Goal: Task Accomplishment & Management: Use online tool/utility

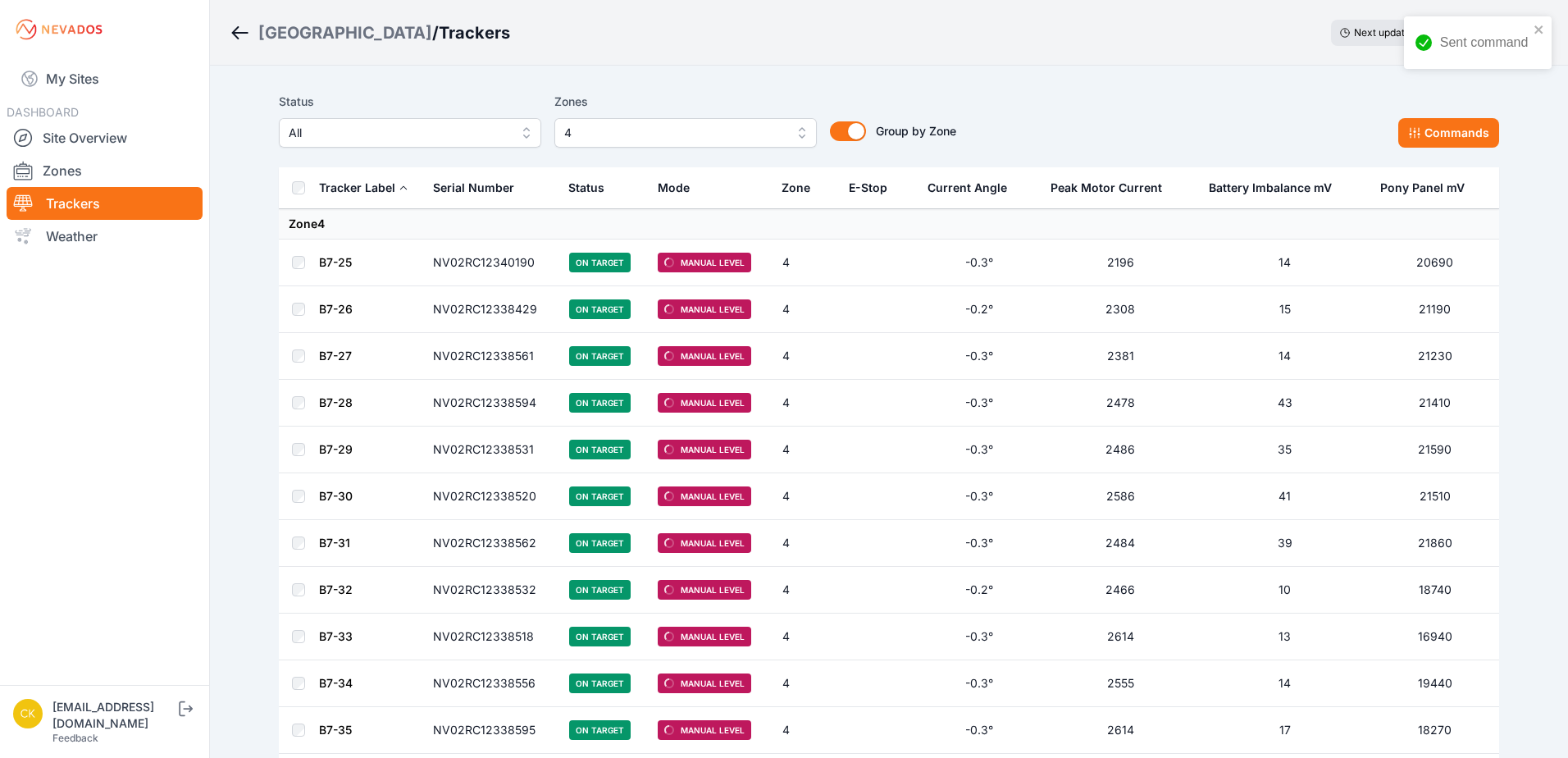
click at [612, 137] on span "4" at bounding box center [674, 132] width 220 height 20
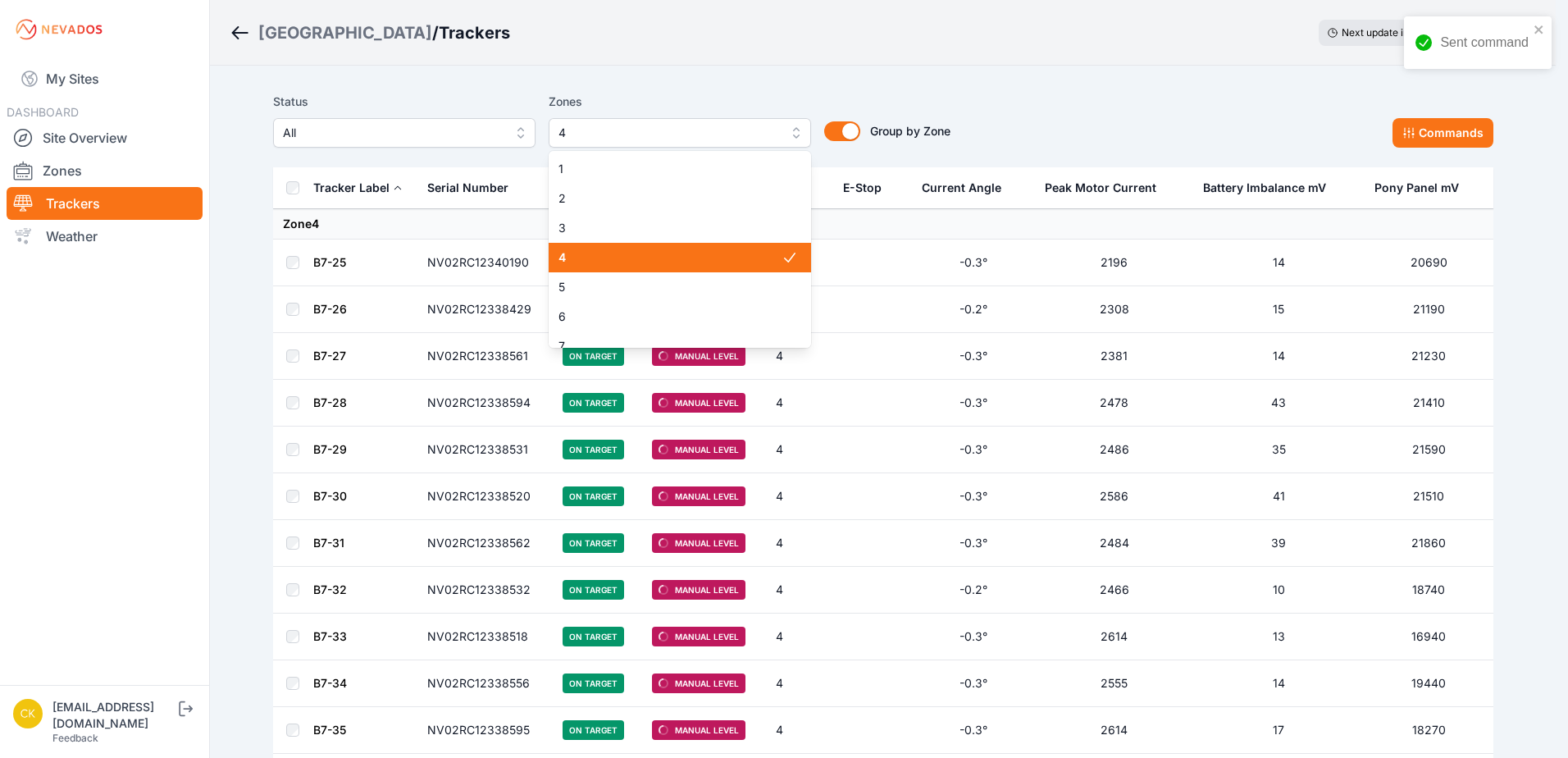
click at [614, 244] on div "4" at bounding box center [680, 257] width 263 height 30
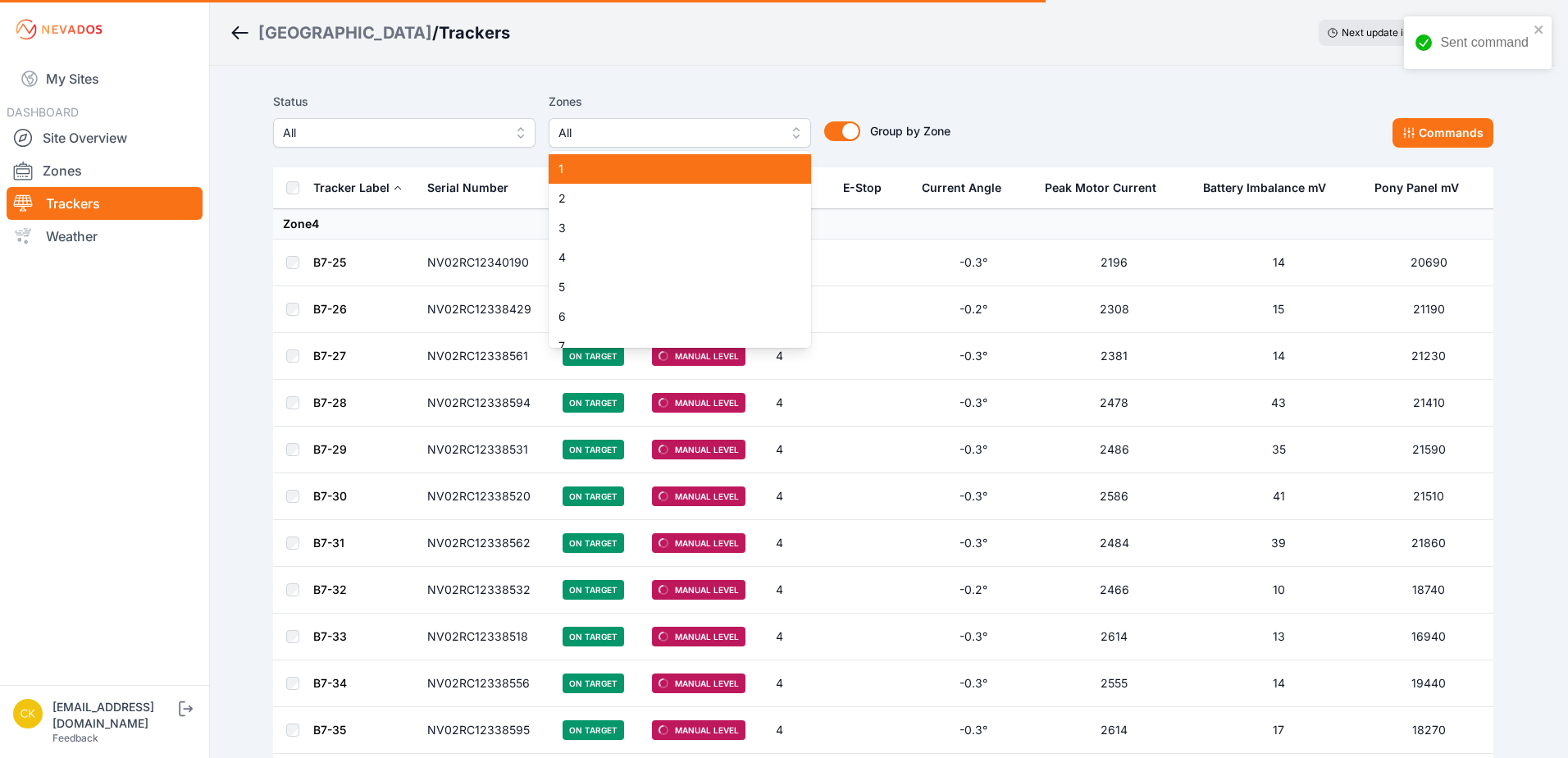
click at [616, 174] on span "1" at bounding box center [670, 169] width 223 height 16
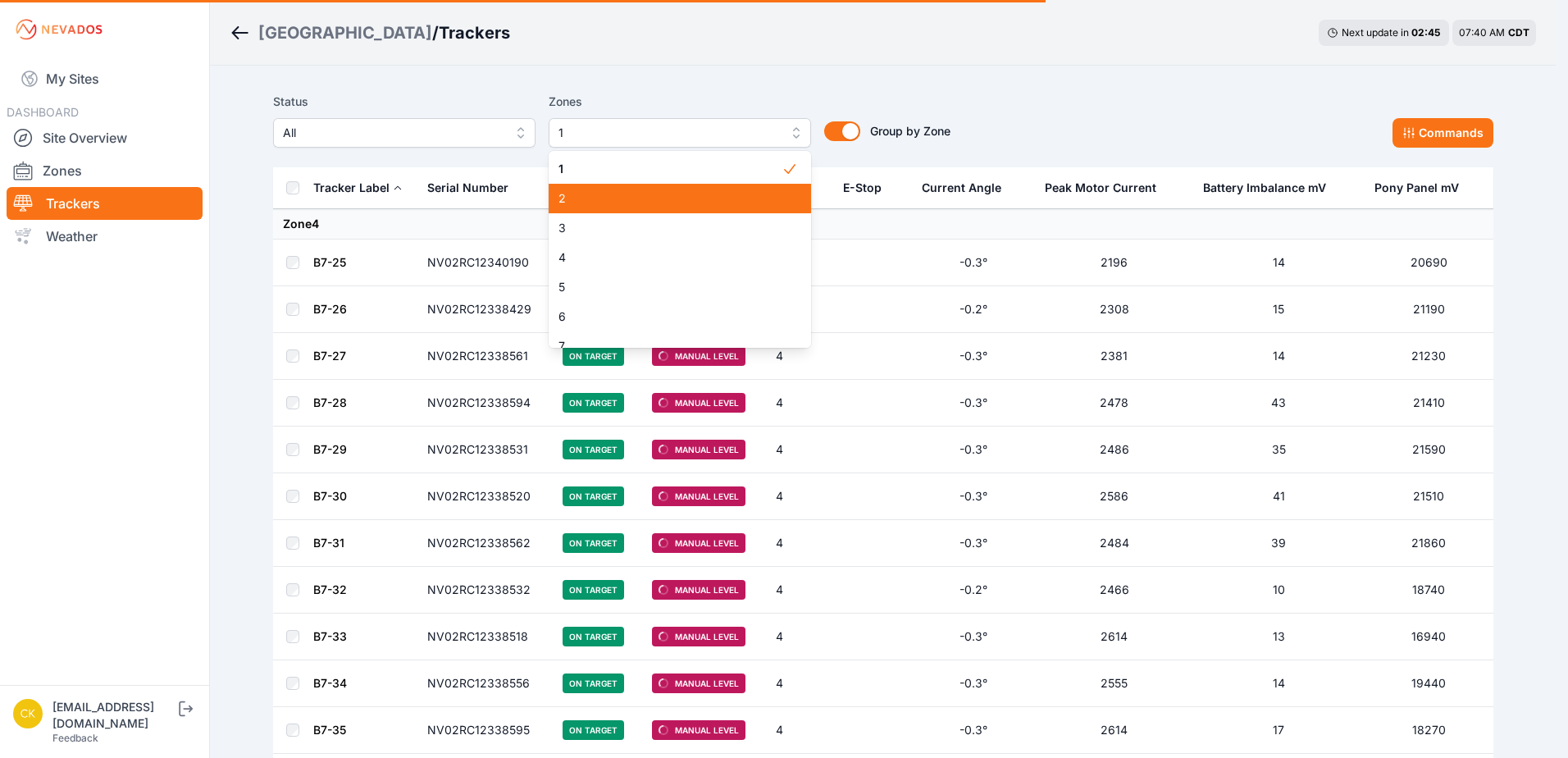
click at [620, 190] on div "2" at bounding box center [680, 198] width 263 height 30
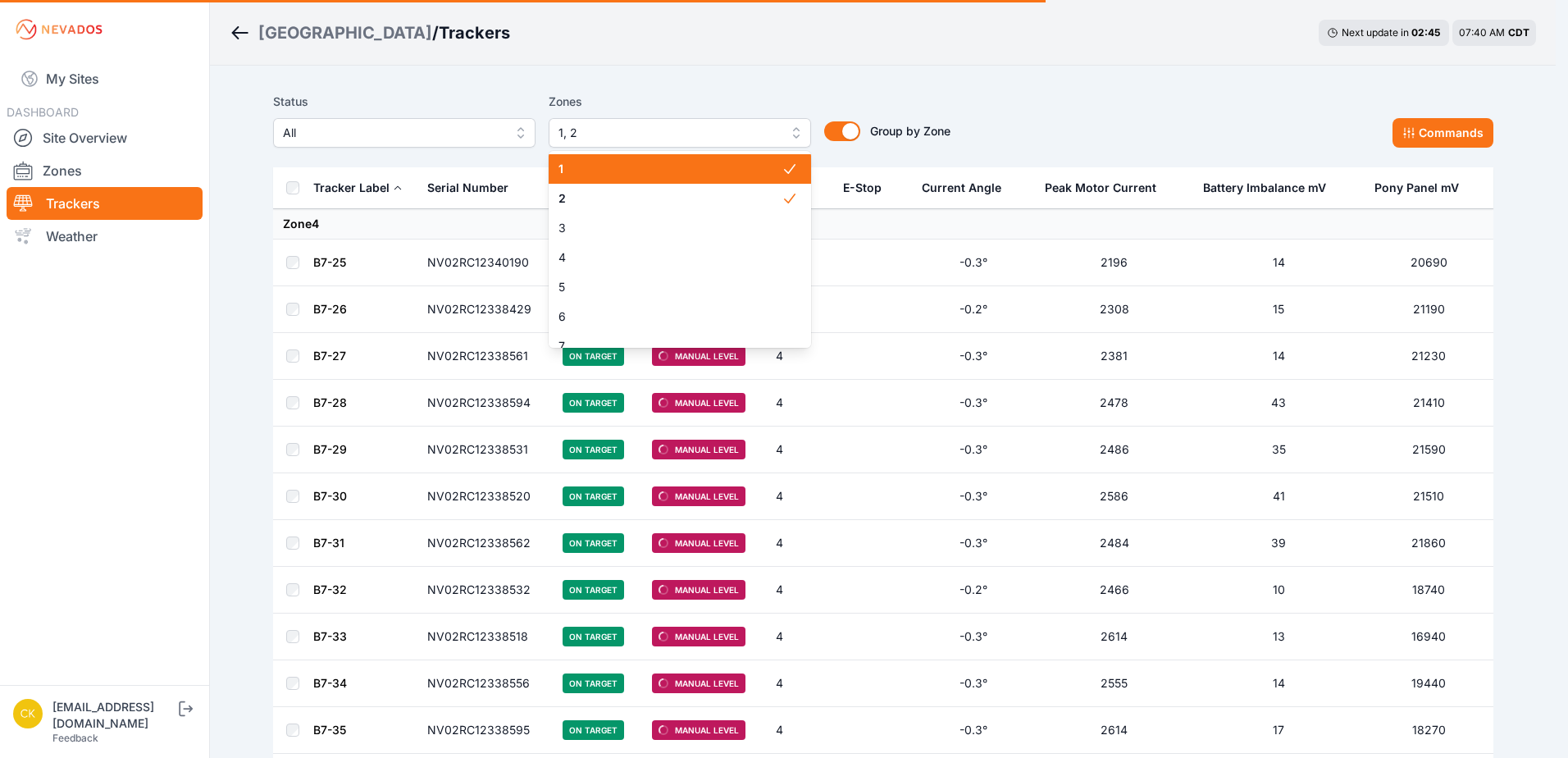
click at [623, 174] on span "1" at bounding box center [670, 169] width 223 height 16
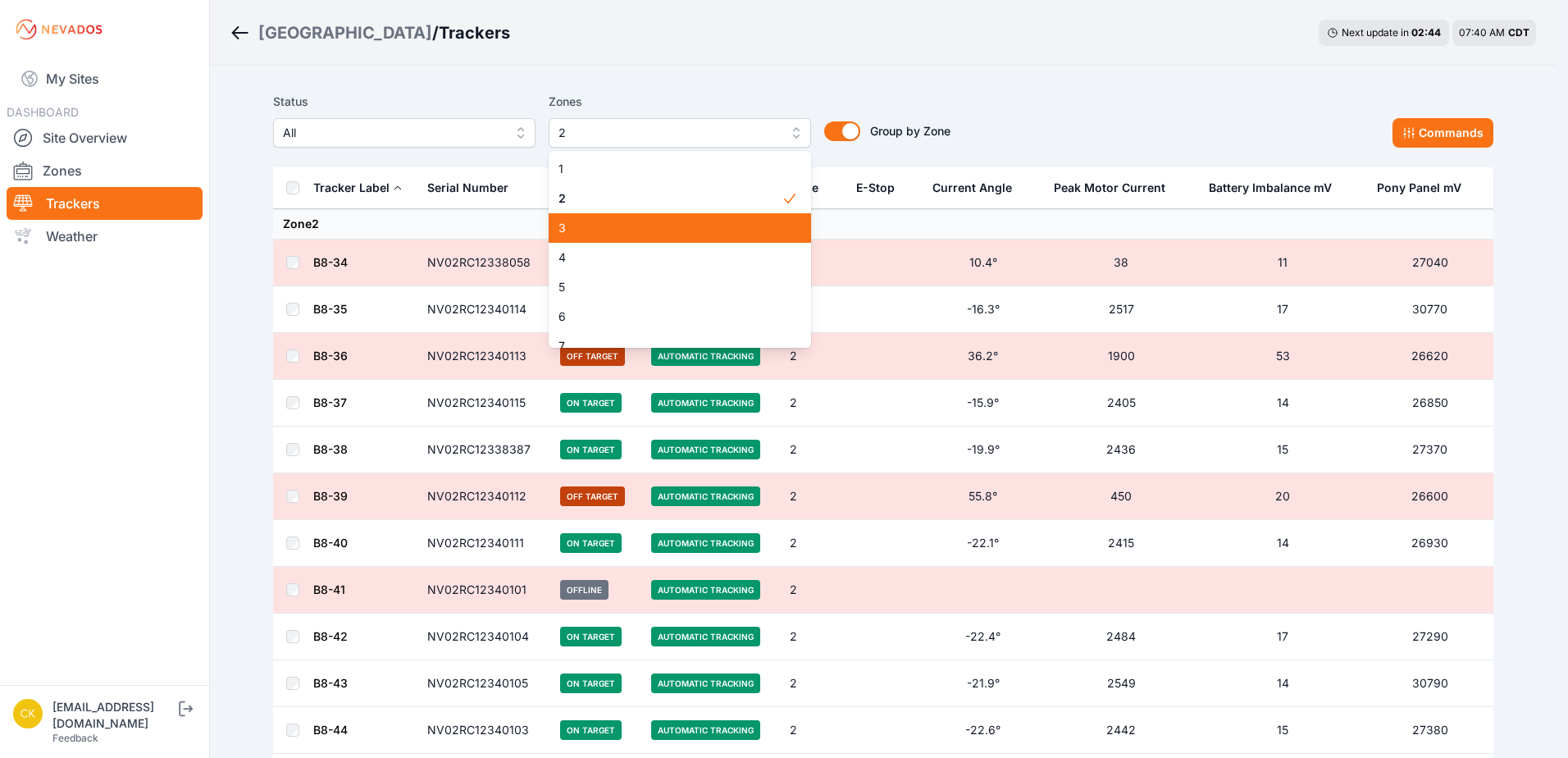
click at [610, 220] on span "3" at bounding box center [670, 227] width 223 height 16
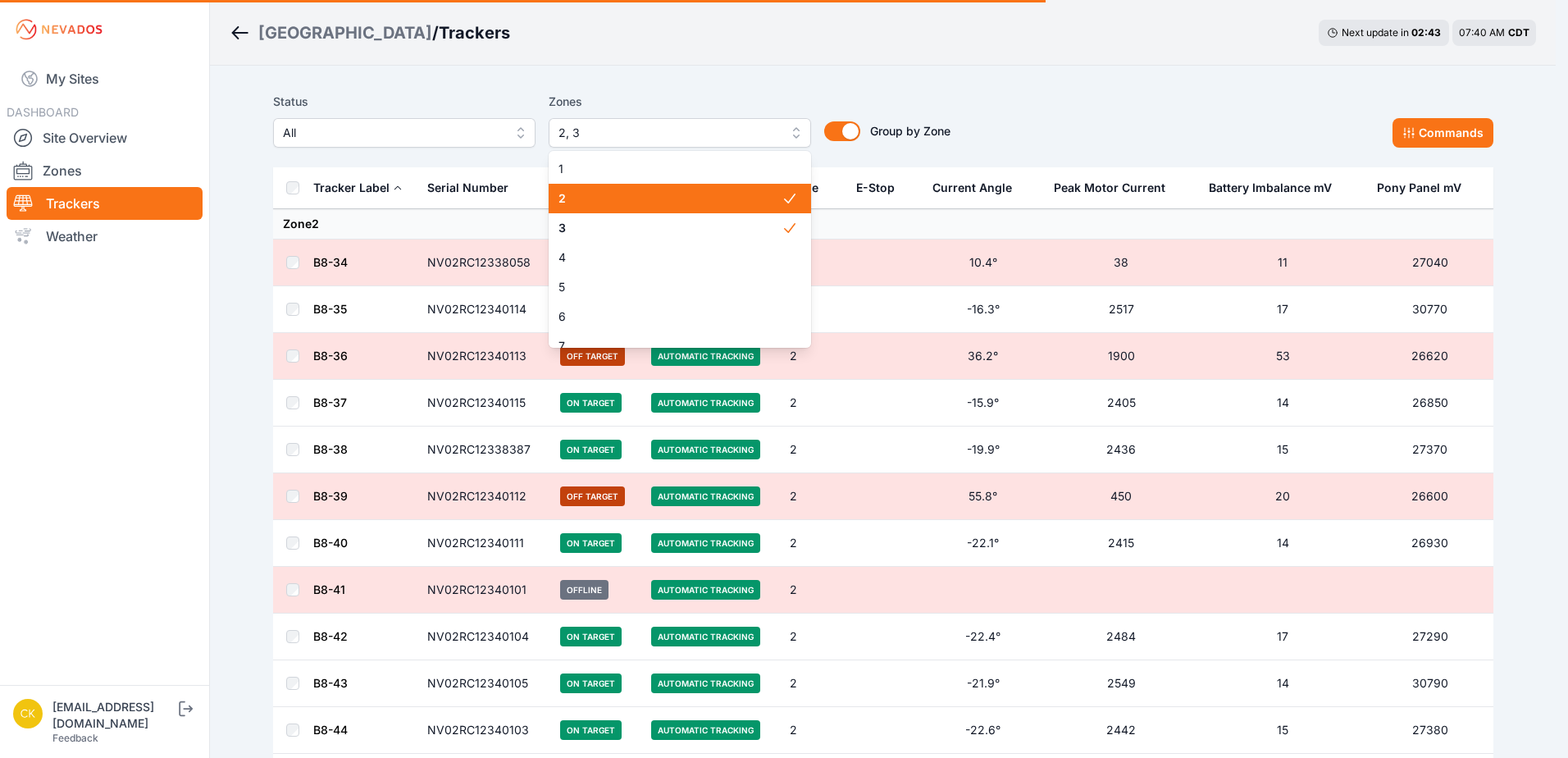
click at [614, 203] on span "2" at bounding box center [670, 198] width 223 height 16
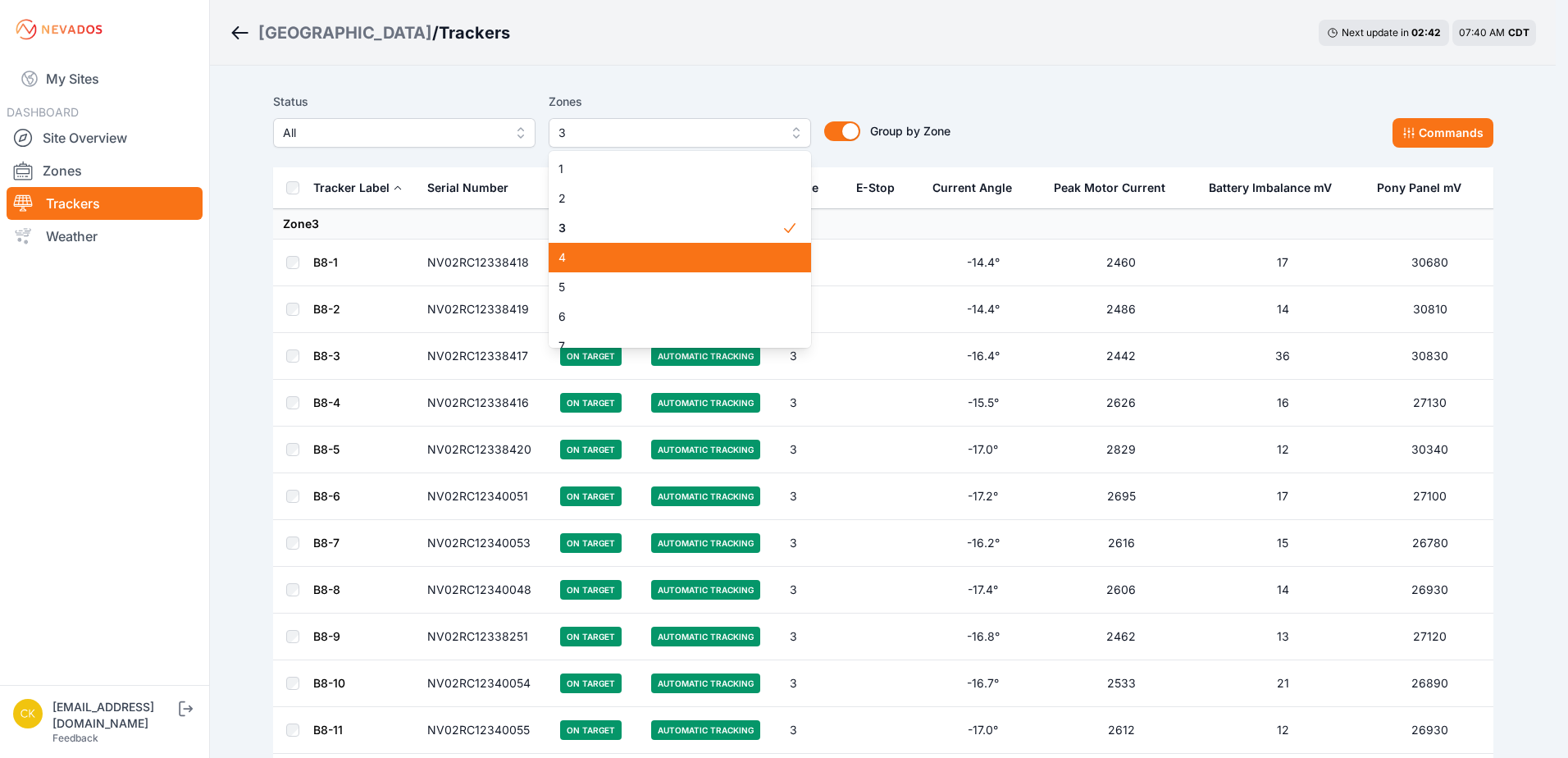
click at [610, 255] on span "4" at bounding box center [670, 257] width 223 height 16
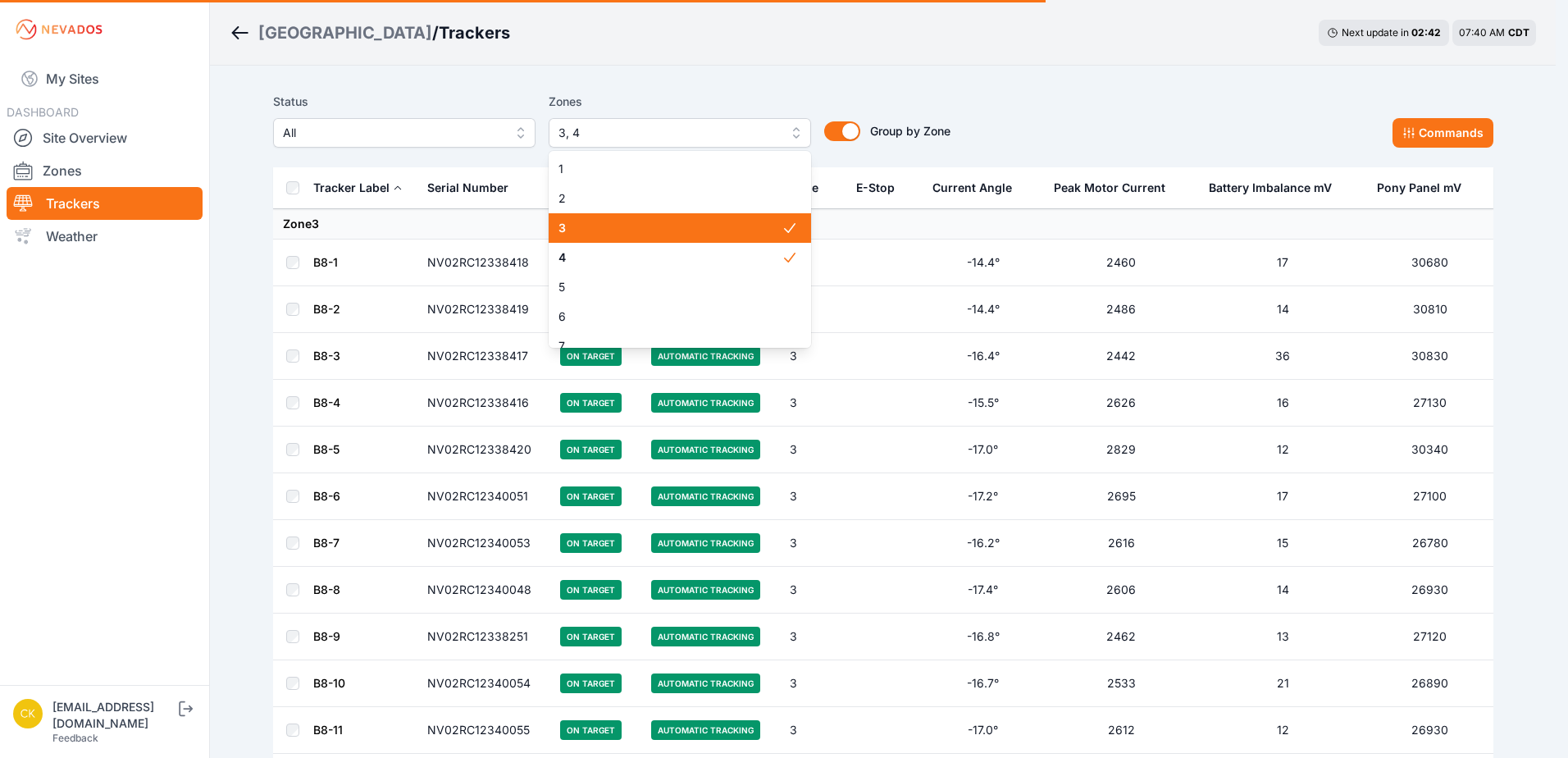
click at [617, 229] on span "3" at bounding box center [670, 227] width 223 height 16
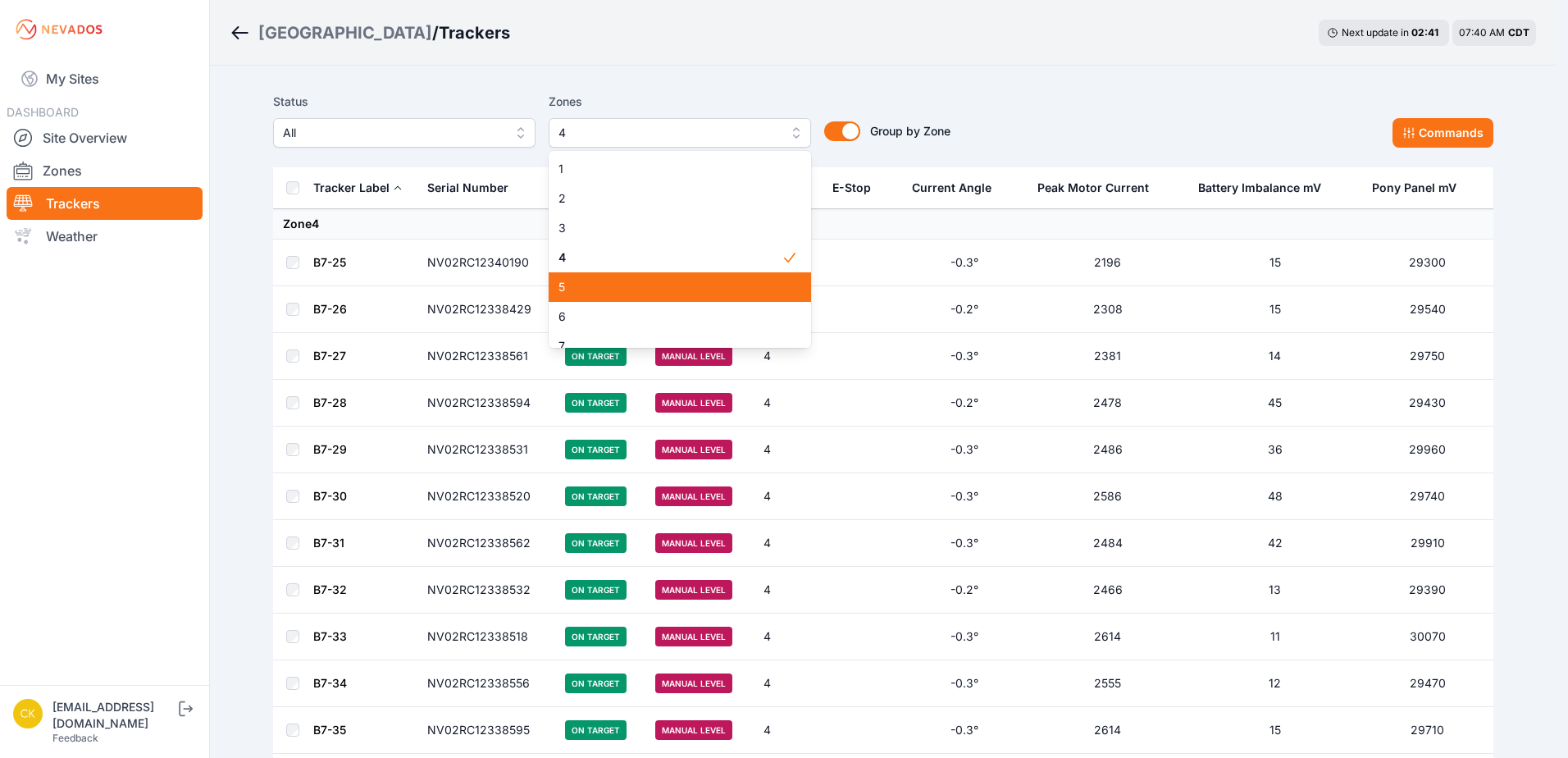
click at [616, 287] on span "5" at bounding box center [670, 287] width 223 height 16
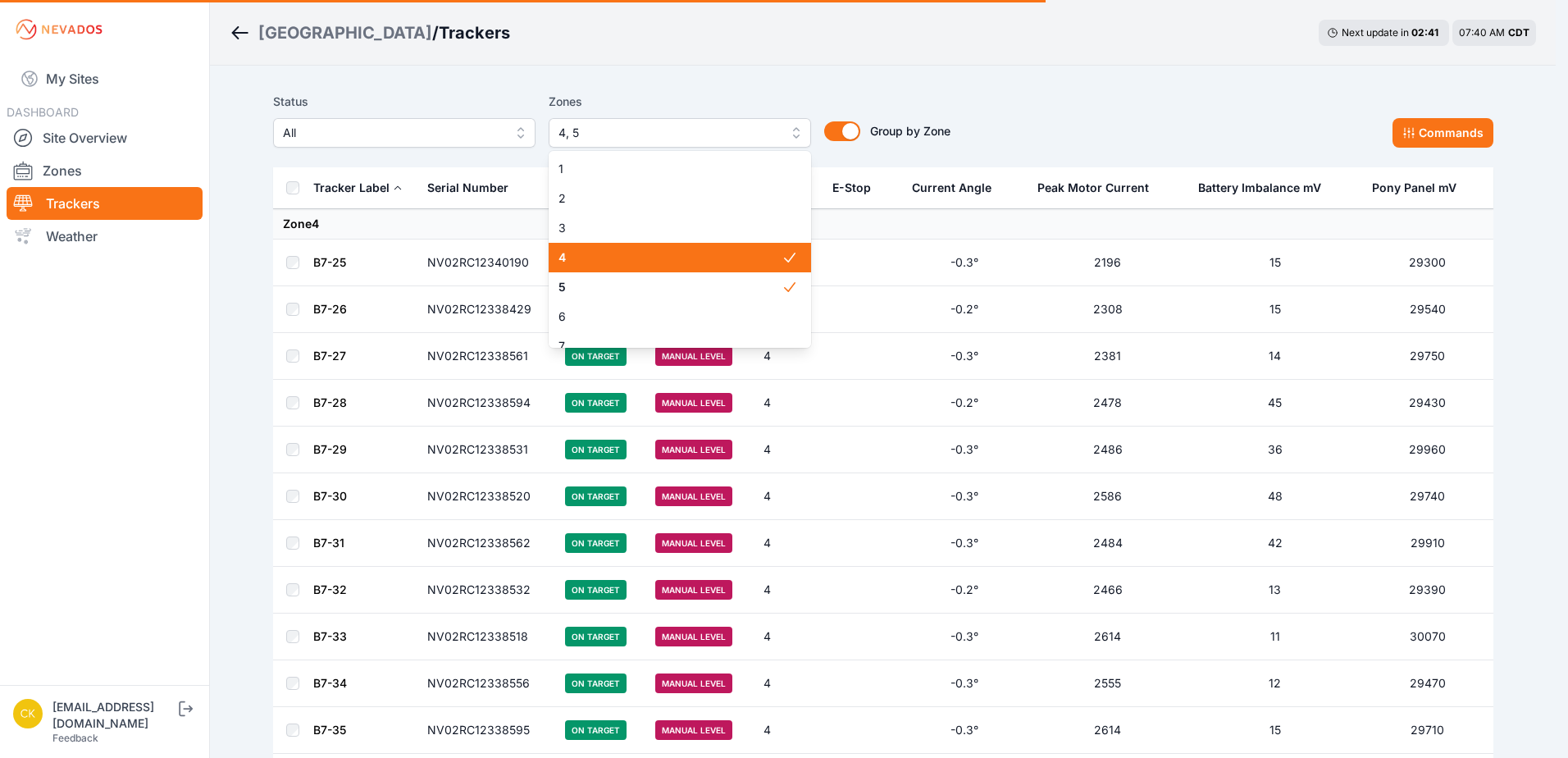
click at [614, 267] on div "4" at bounding box center [680, 257] width 263 height 30
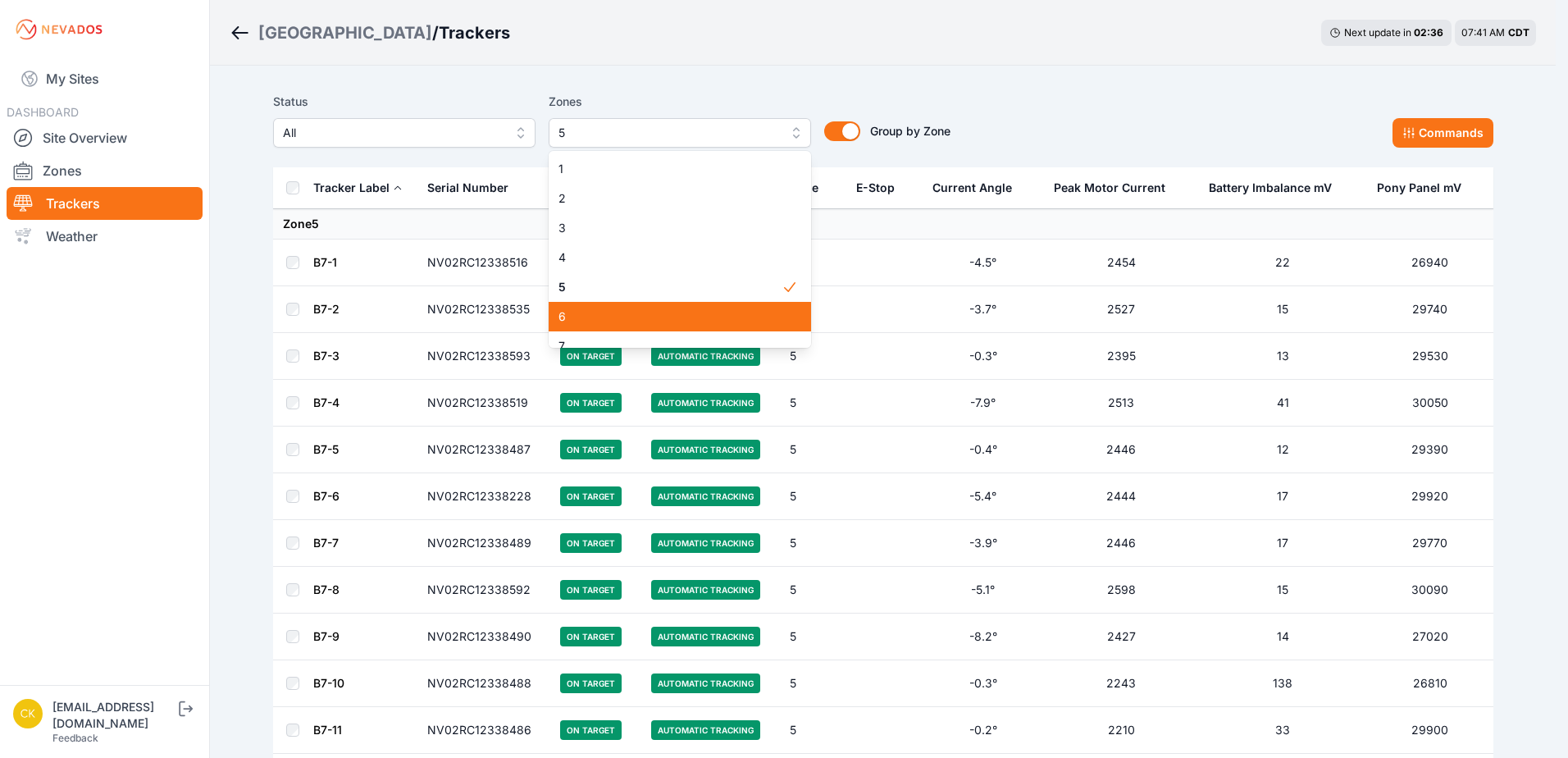
drag, startPoint x: 676, startPoint y: 311, endPoint x: 673, endPoint y: 296, distance: 15.3
click at [676, 311] on span "6" at bounding box center [670, 316] width 223 height 16
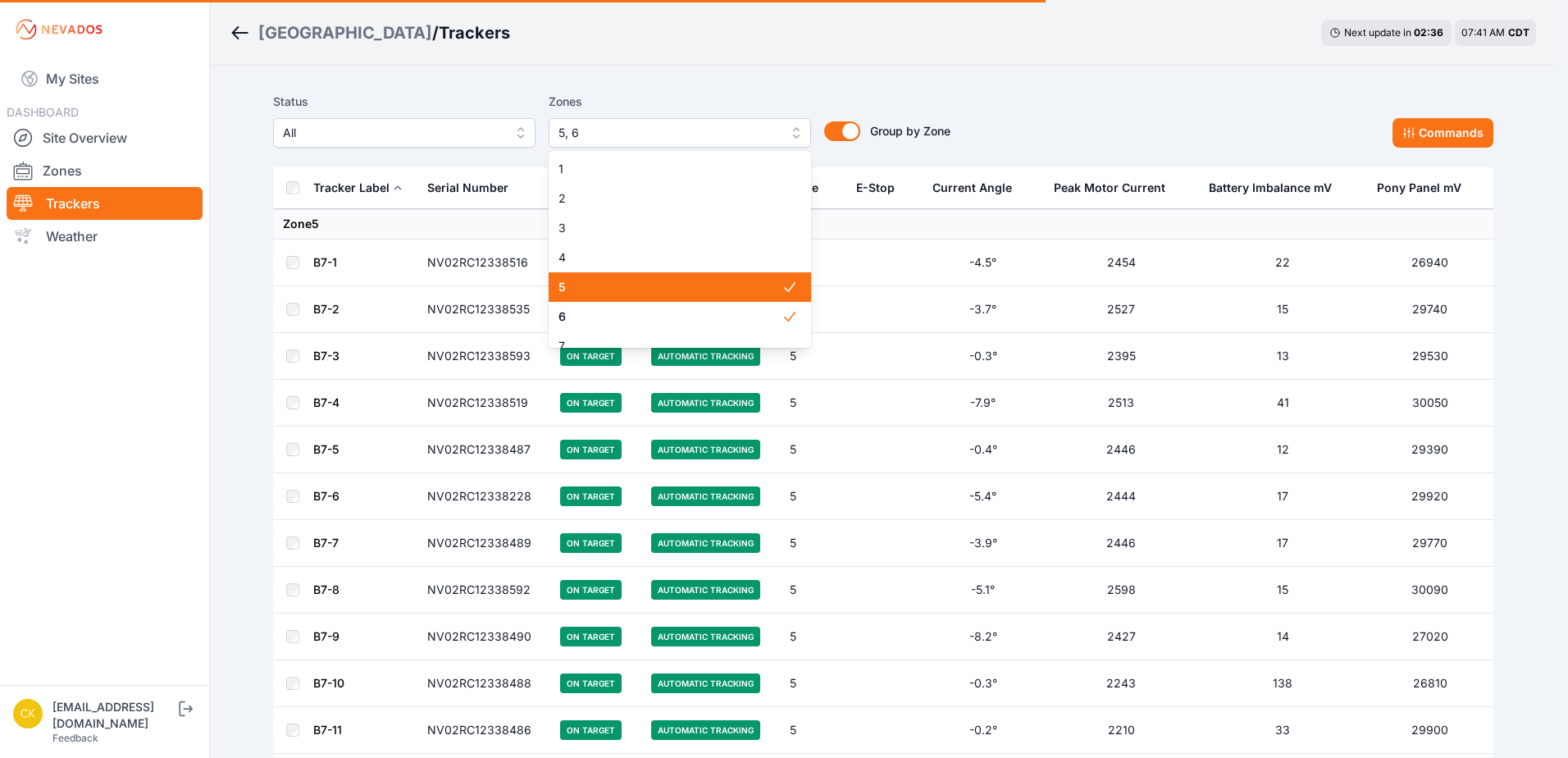
click at [674, 293] on span "5" at bounding box center [670, 287] width 223 height 16
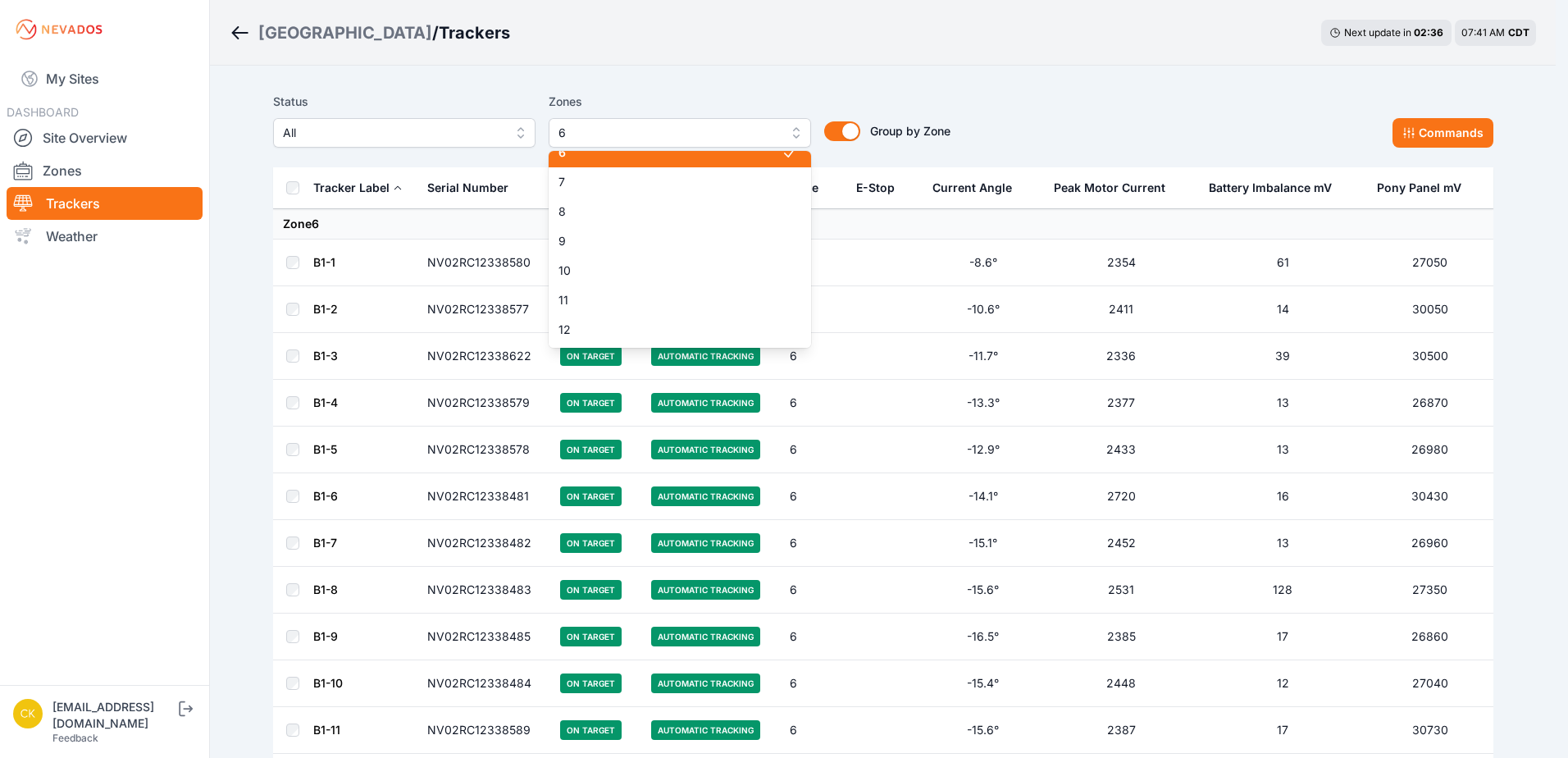
scroll to position [82, 0]
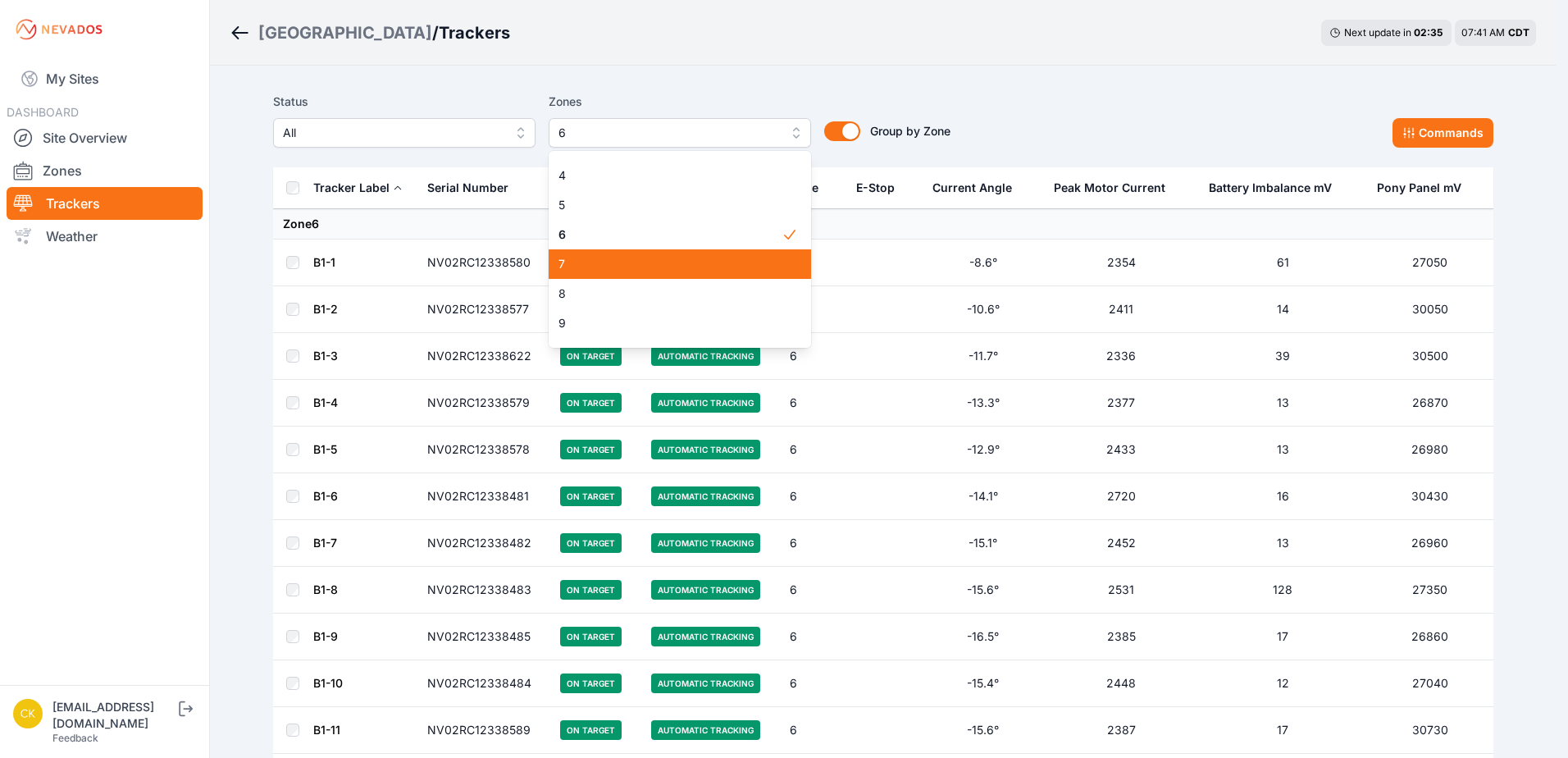
click at [703, 259] on span "7" at bounding box center [670, 264] width 223 height 16
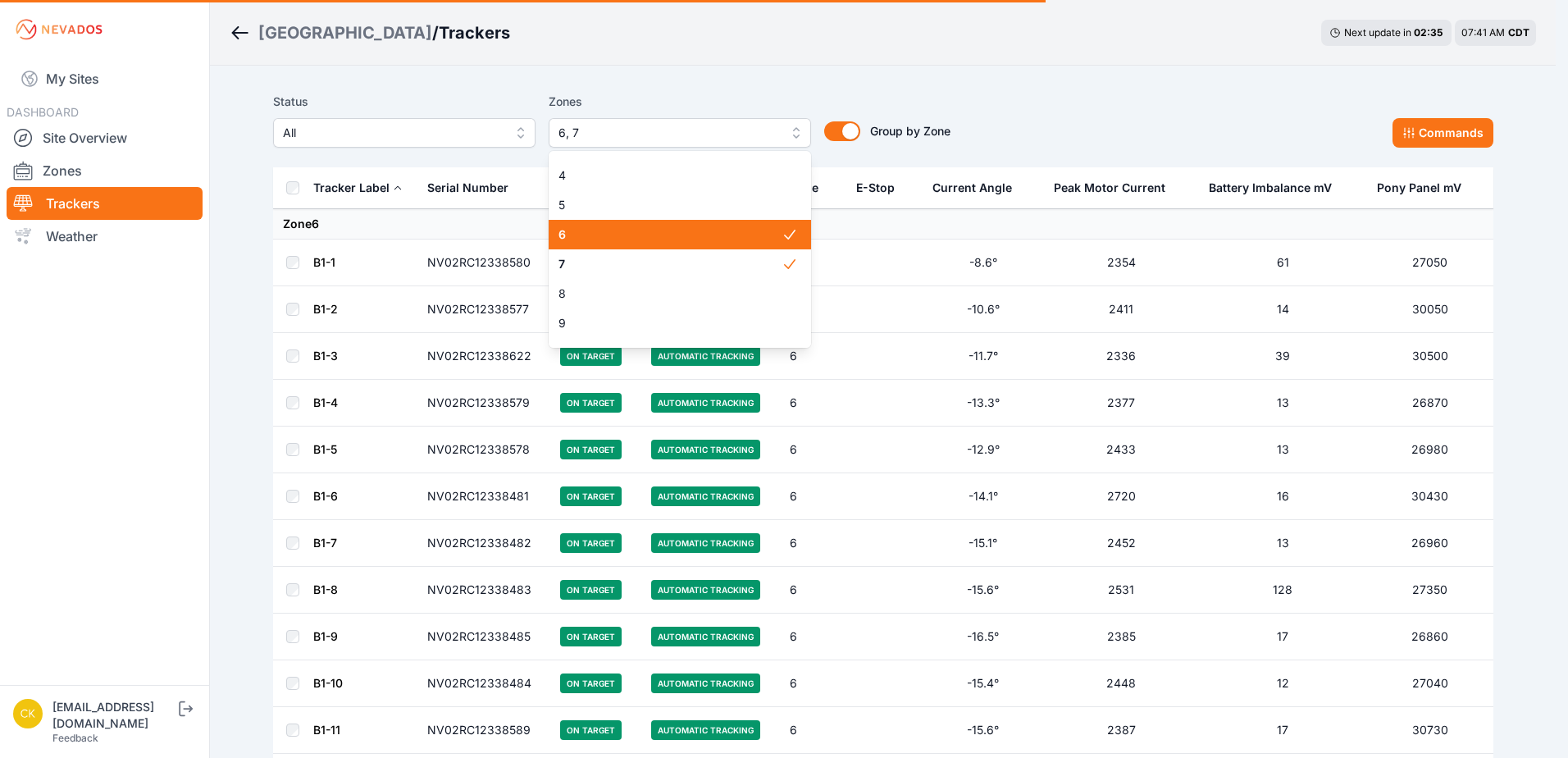
click at [705, 237] on span "6" at bounding box center [670, 234] width 223 height 16
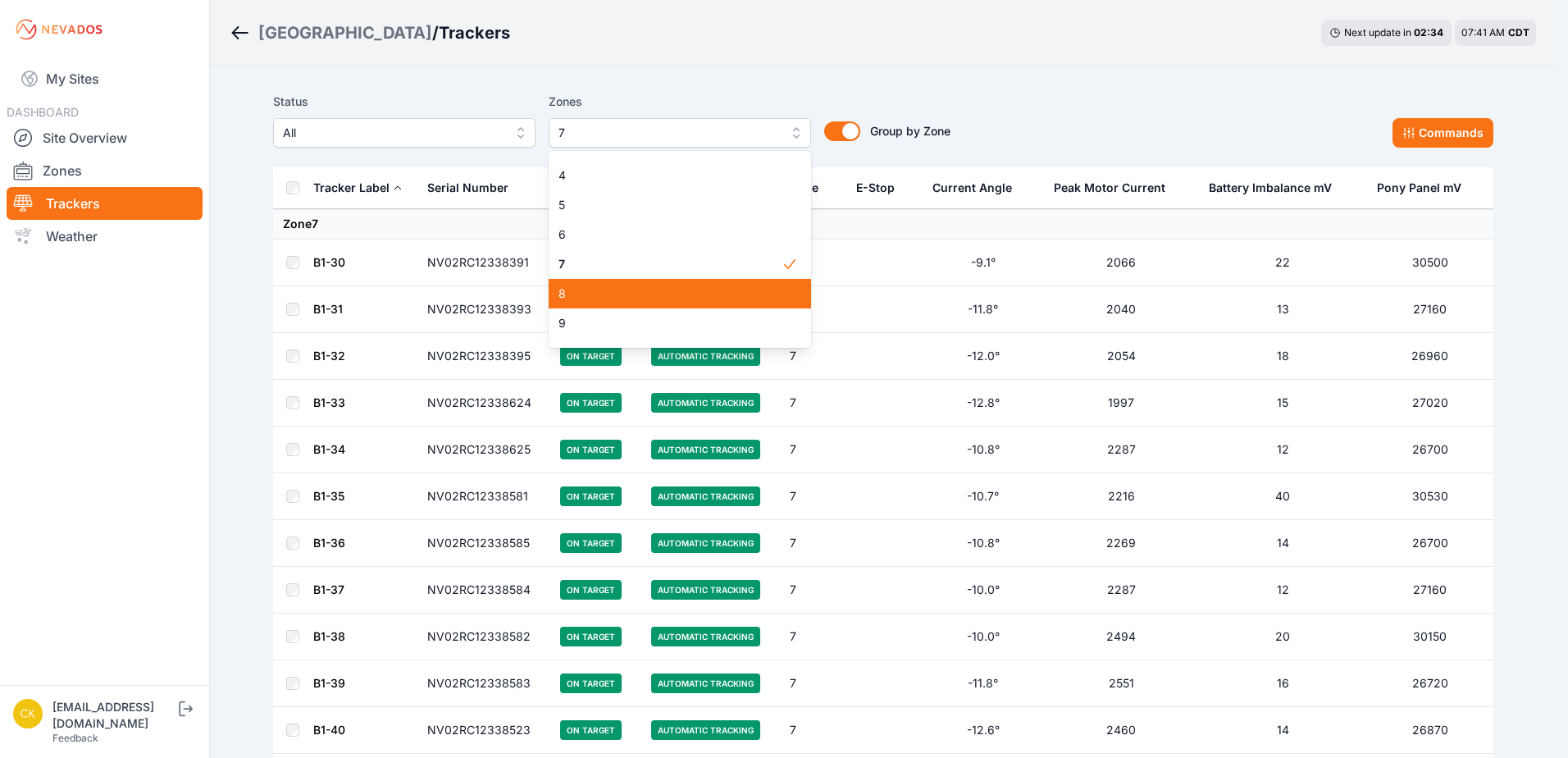
click at [700, 290] on span "8" at bounding box center [670, 293] width 223 height 16
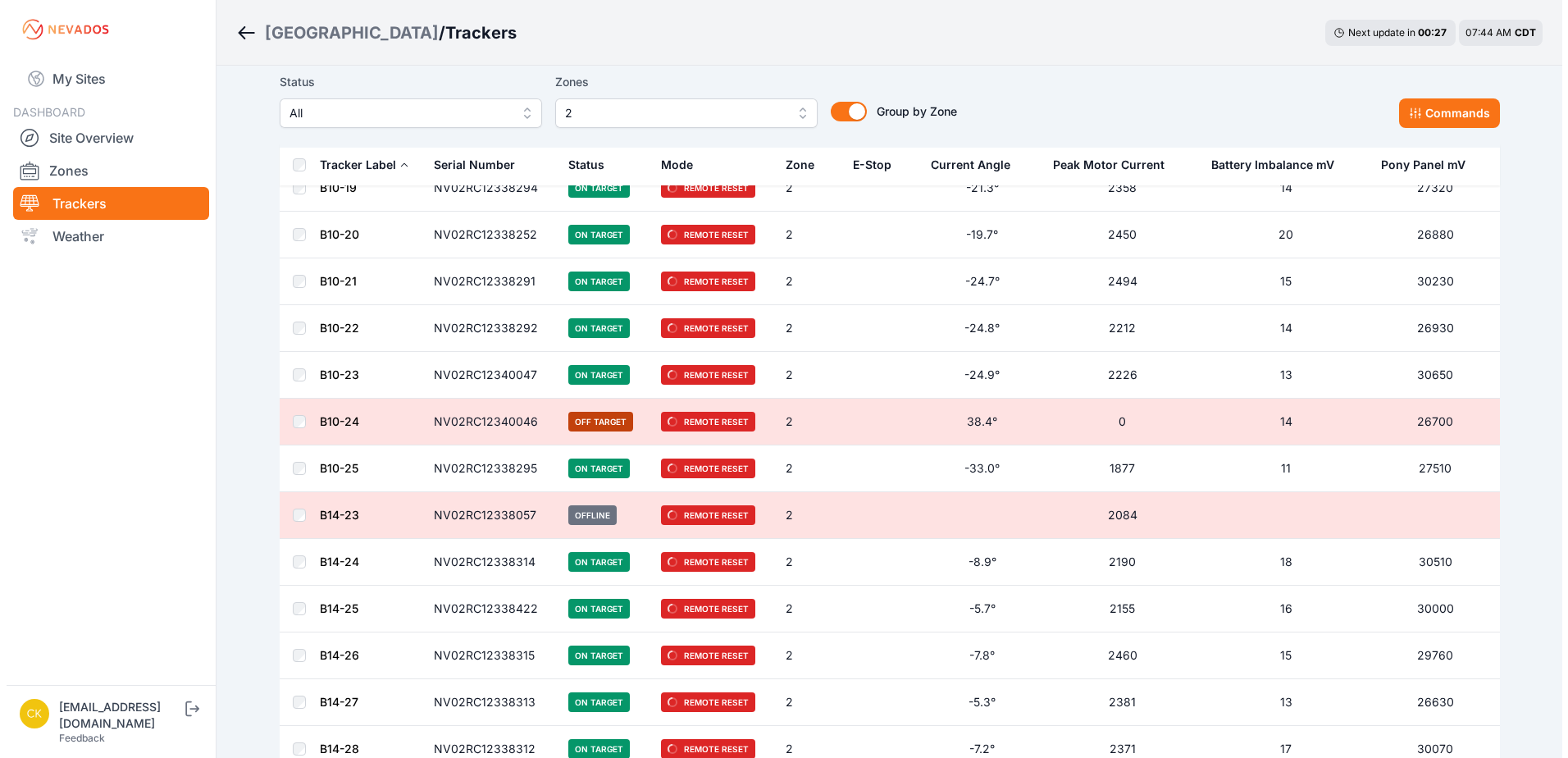
scroll to position [1758, 0]
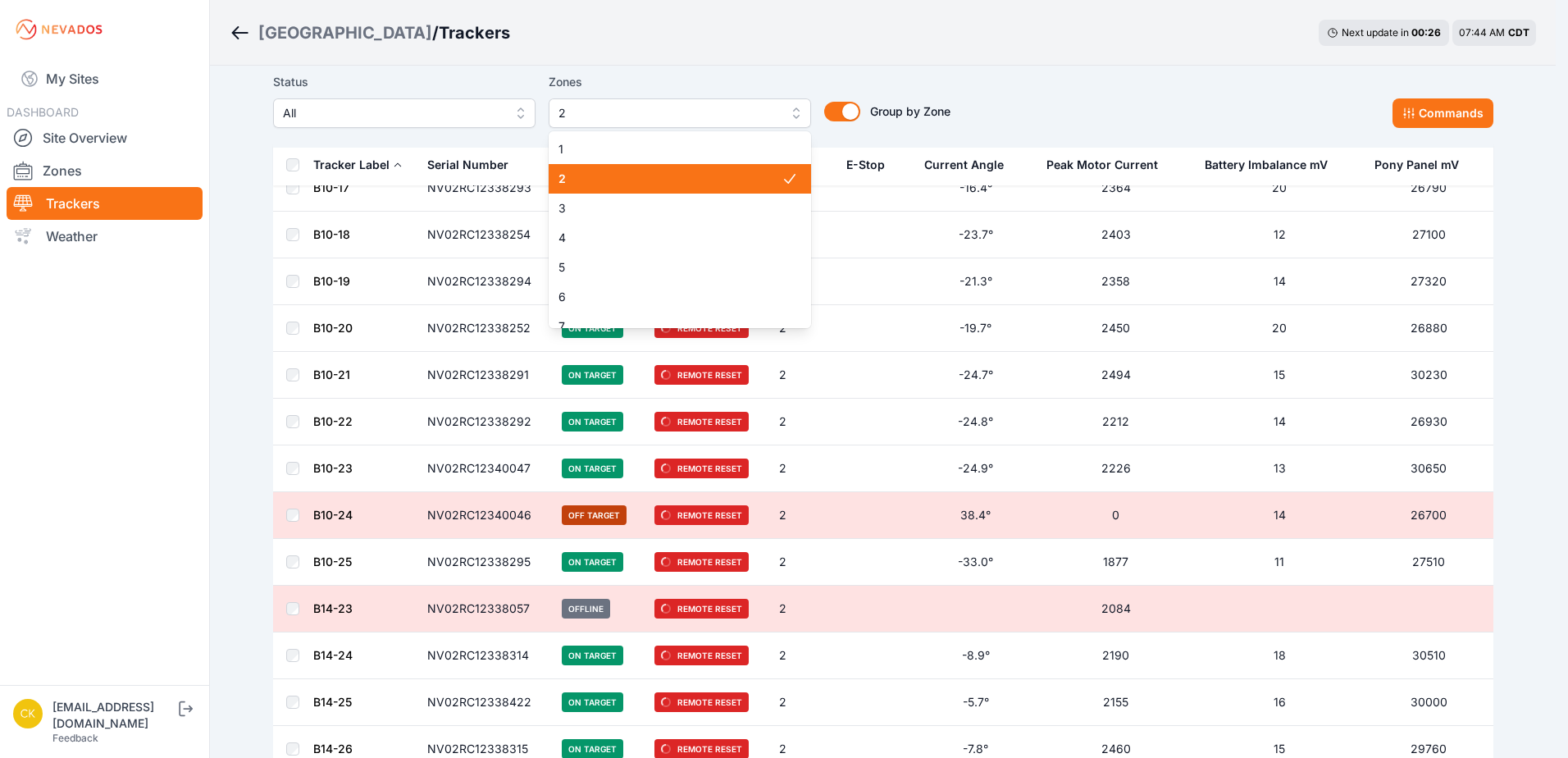
click at [757, 108] on span "2" at bounding box center [668, 113] width 220 height 20
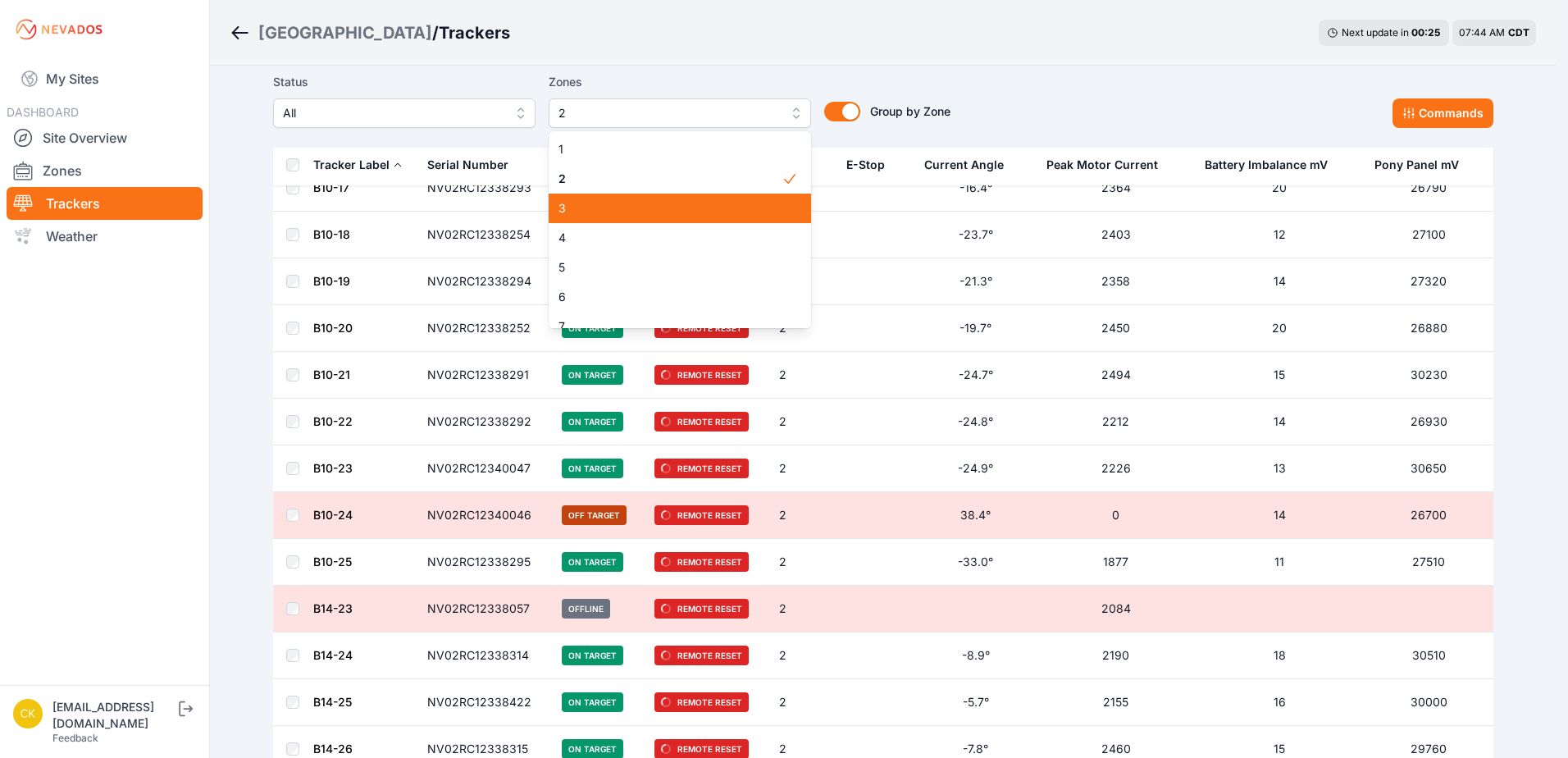
click at [743, 201] on span "3" at bounding box center [670, 208] width 223 height 16
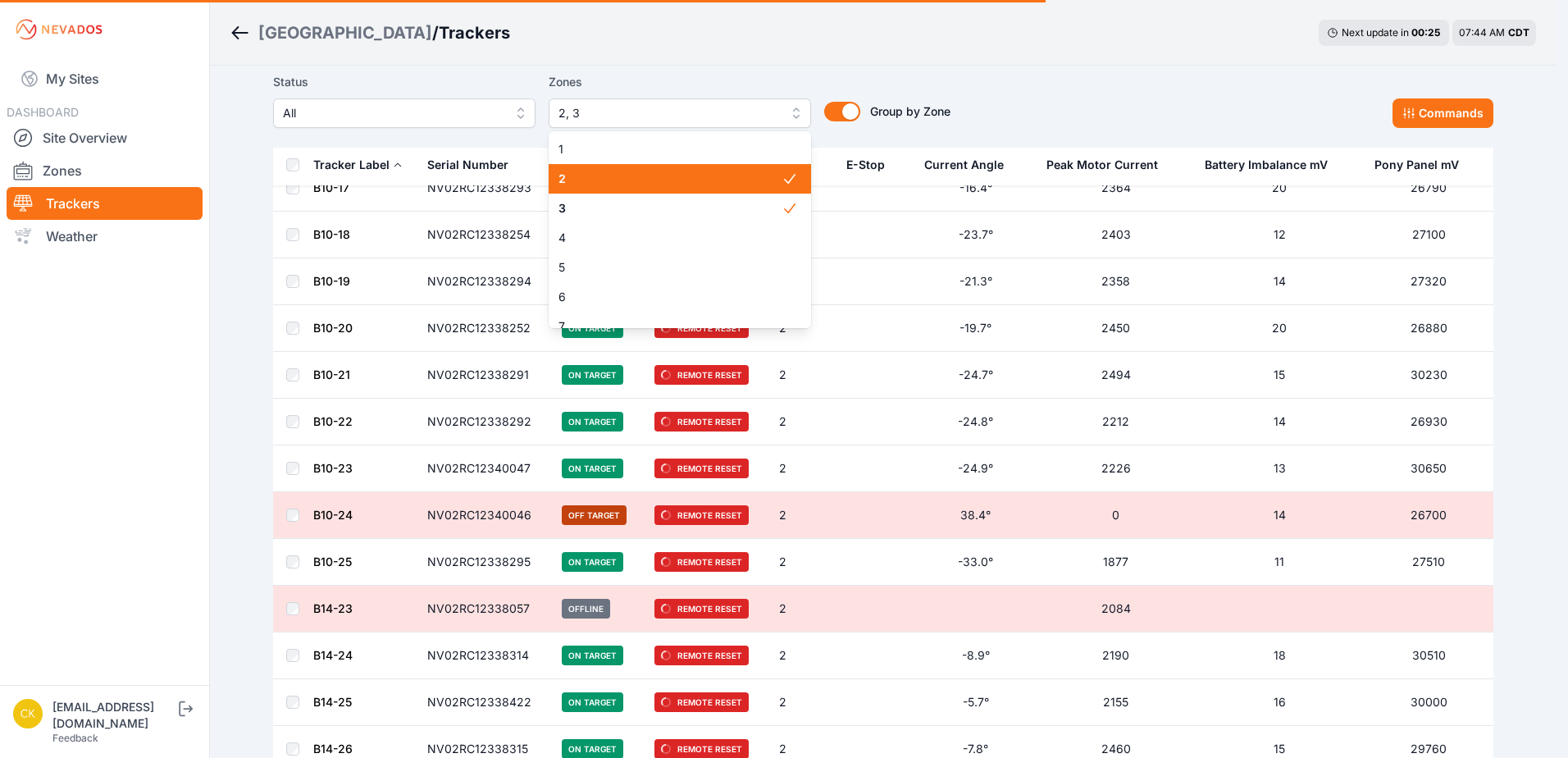
click at [735, 182] on span "2" at bounding box center [670, 178] width 223 height 16
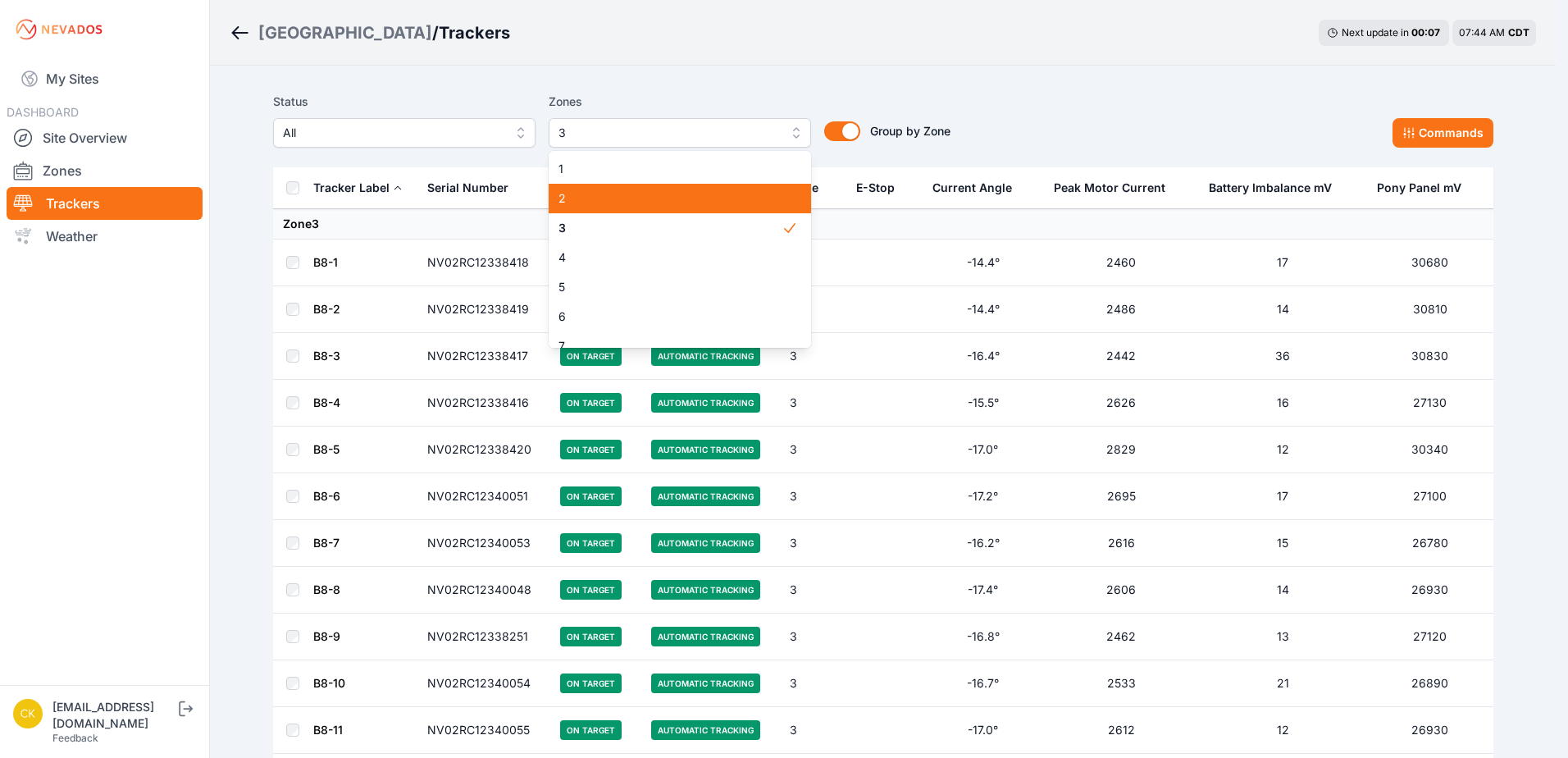
click at [748, 206] on span "2" at bounding box center [670, 198] width 223 height 16
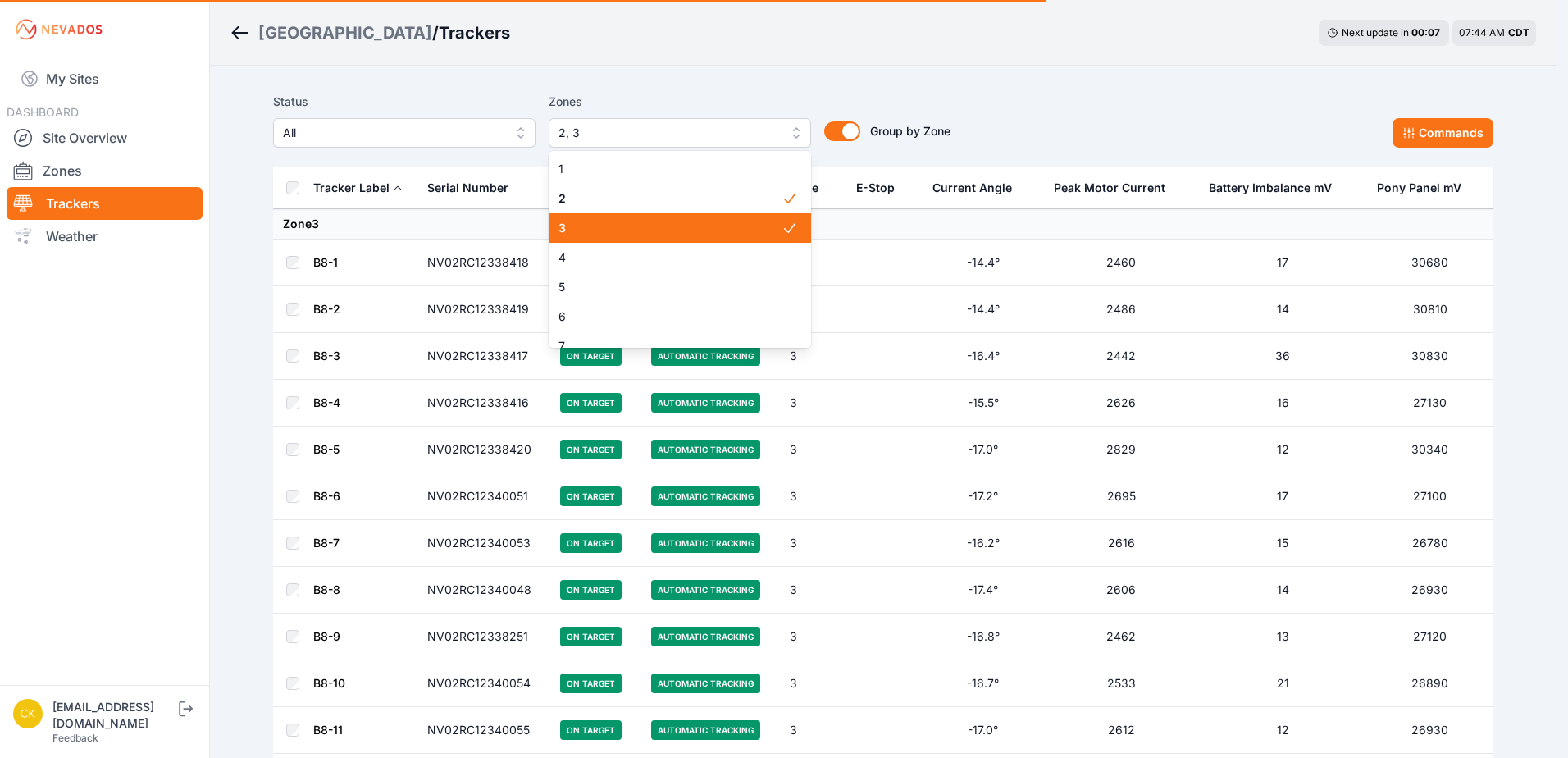
click at [750, 220] on span "3" at bounding box center [670, 227] width 223 height 16
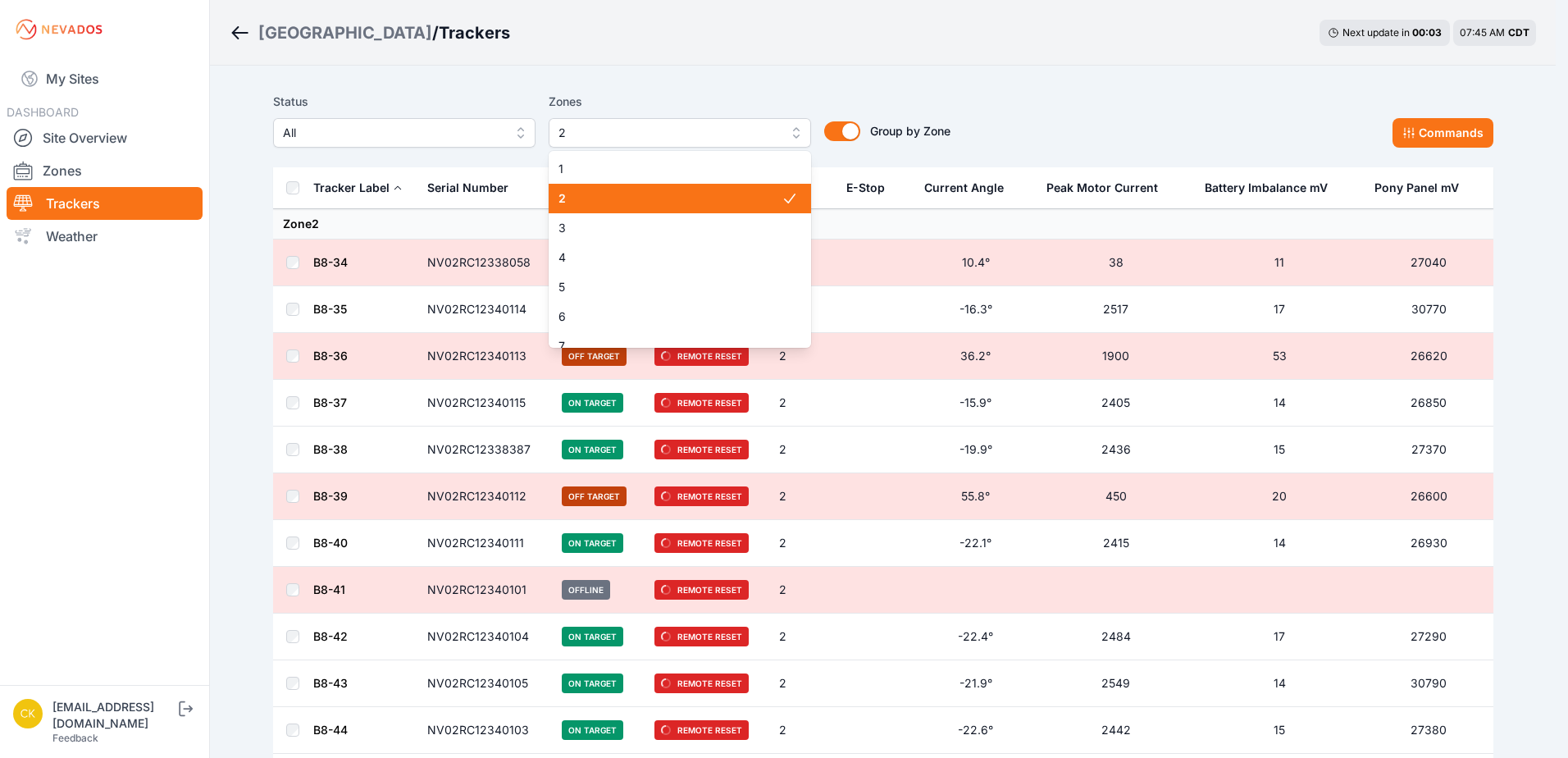
click at [745, 196] on span "2" at bounding box center [670, 198] width 223 height 16
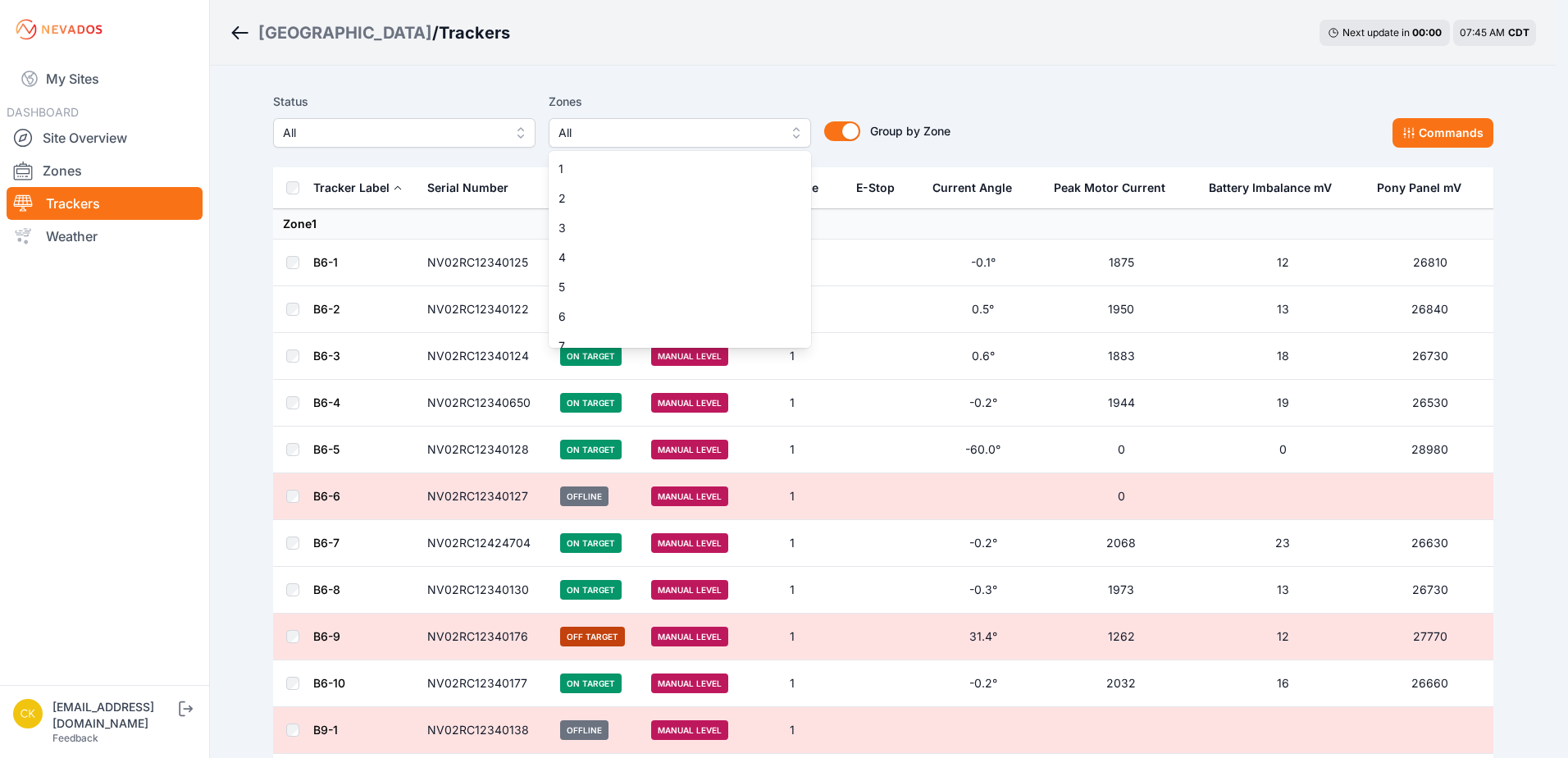
click at [1006, 90] on div "Status All Zones All 1 2 3 4 5 6 7 8 9 10 11 12 13 14 15 Group by Zone Group by…" at bounding box center [883, 126] width 1220 height 82
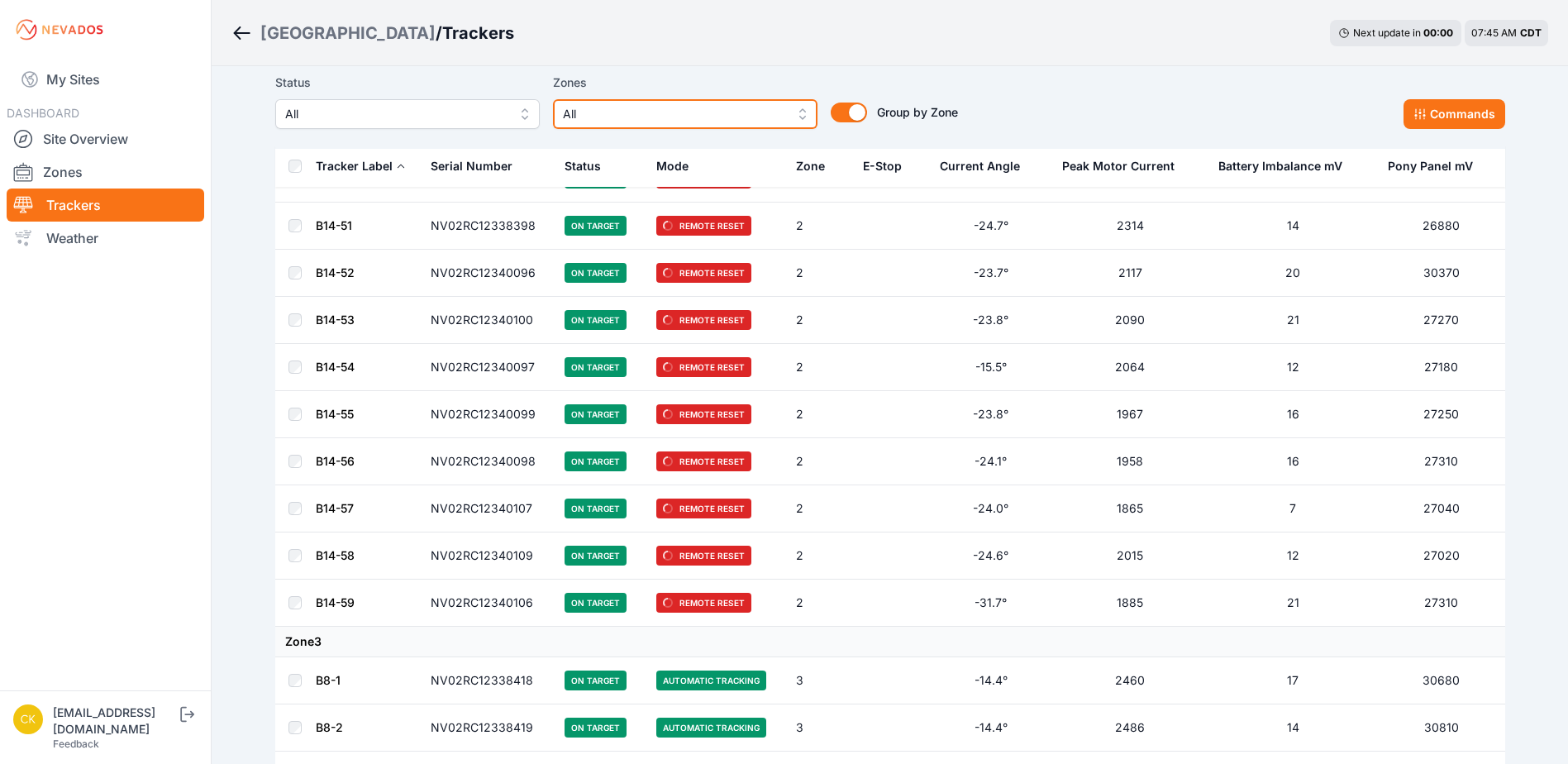
scroll to position [7939, 0]
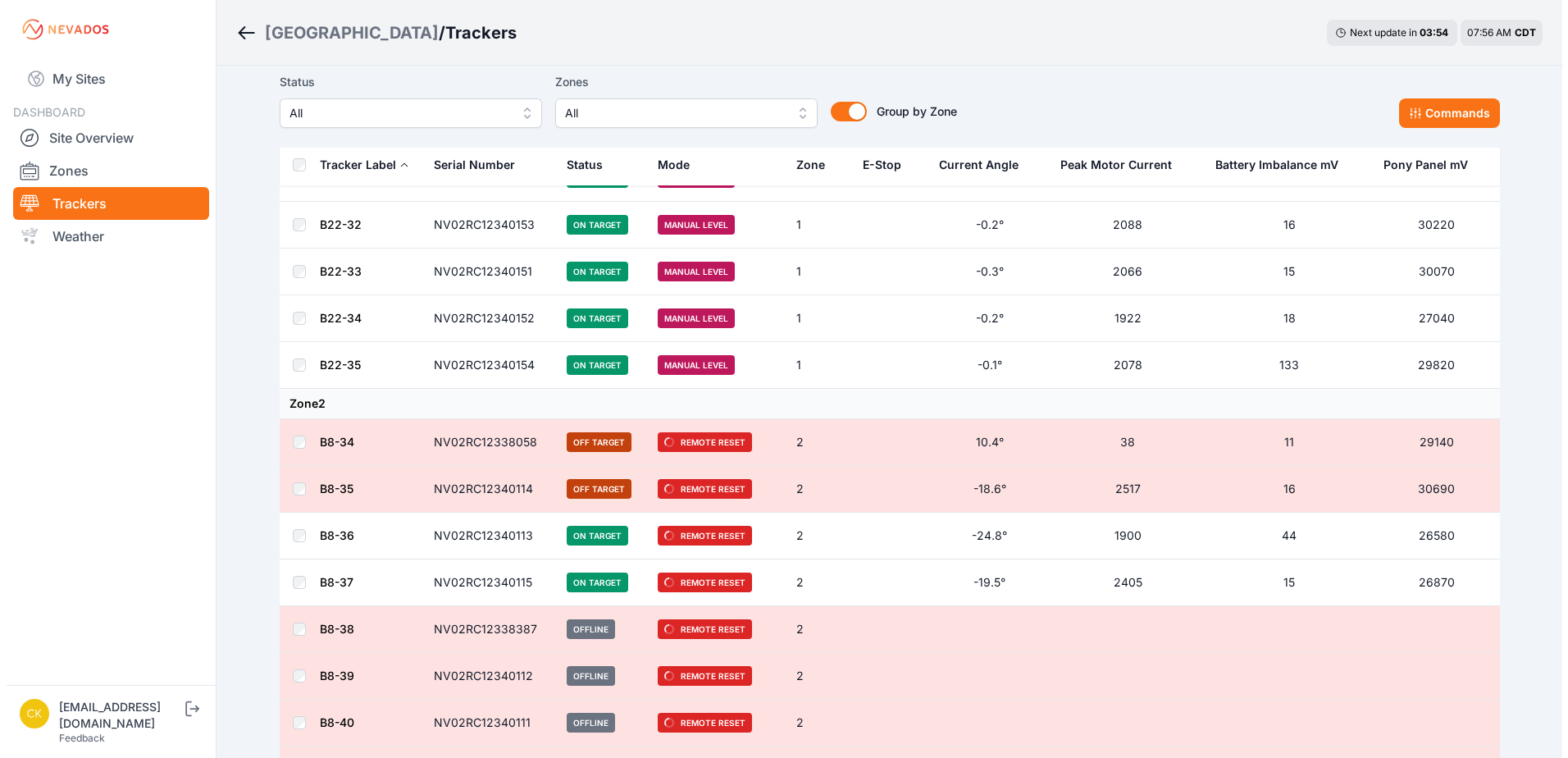
scroll to position [4267, 0]
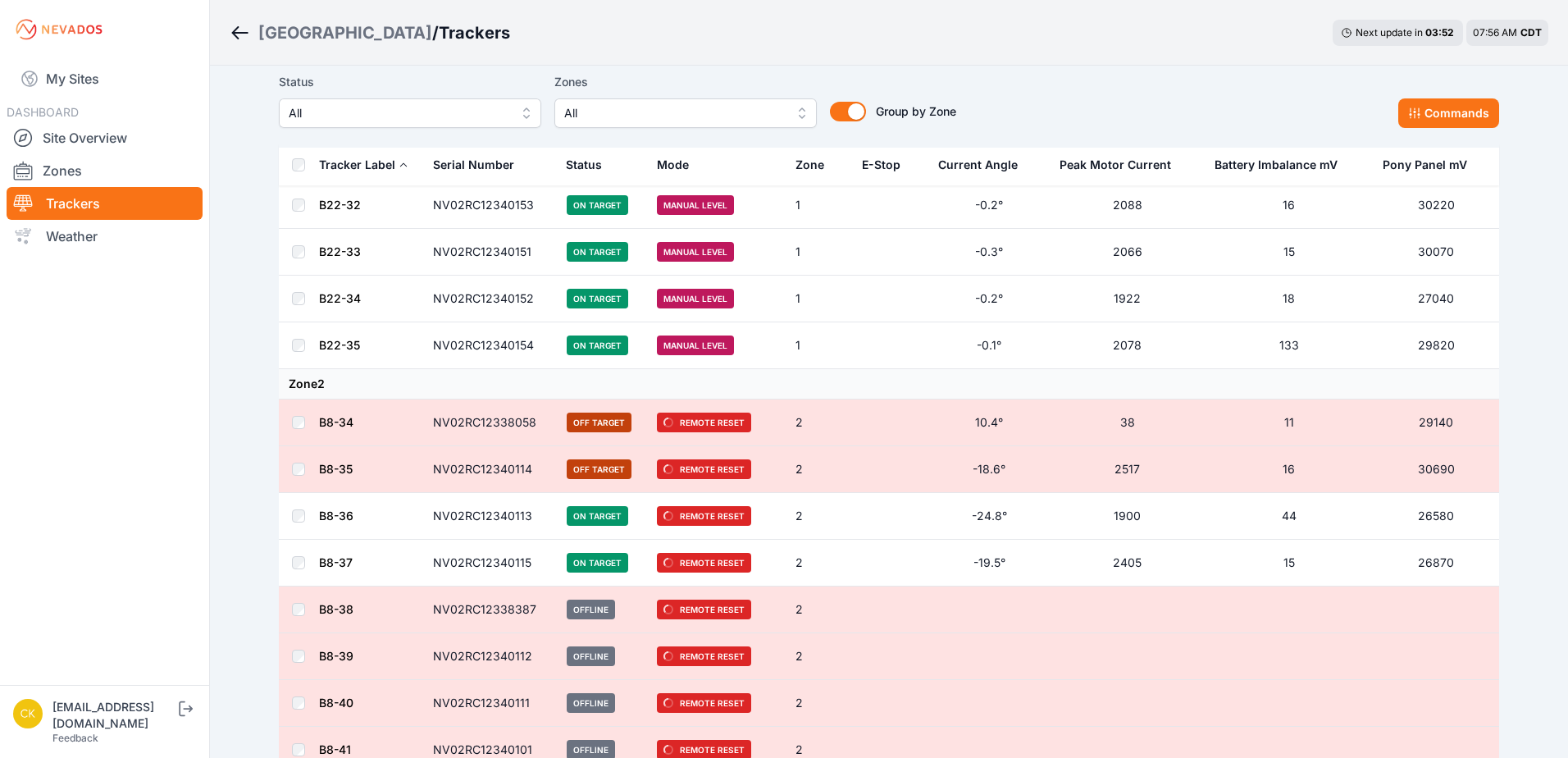
click at [594, 116] on span "All" at bounding box center [674, 113] width 220 height 20
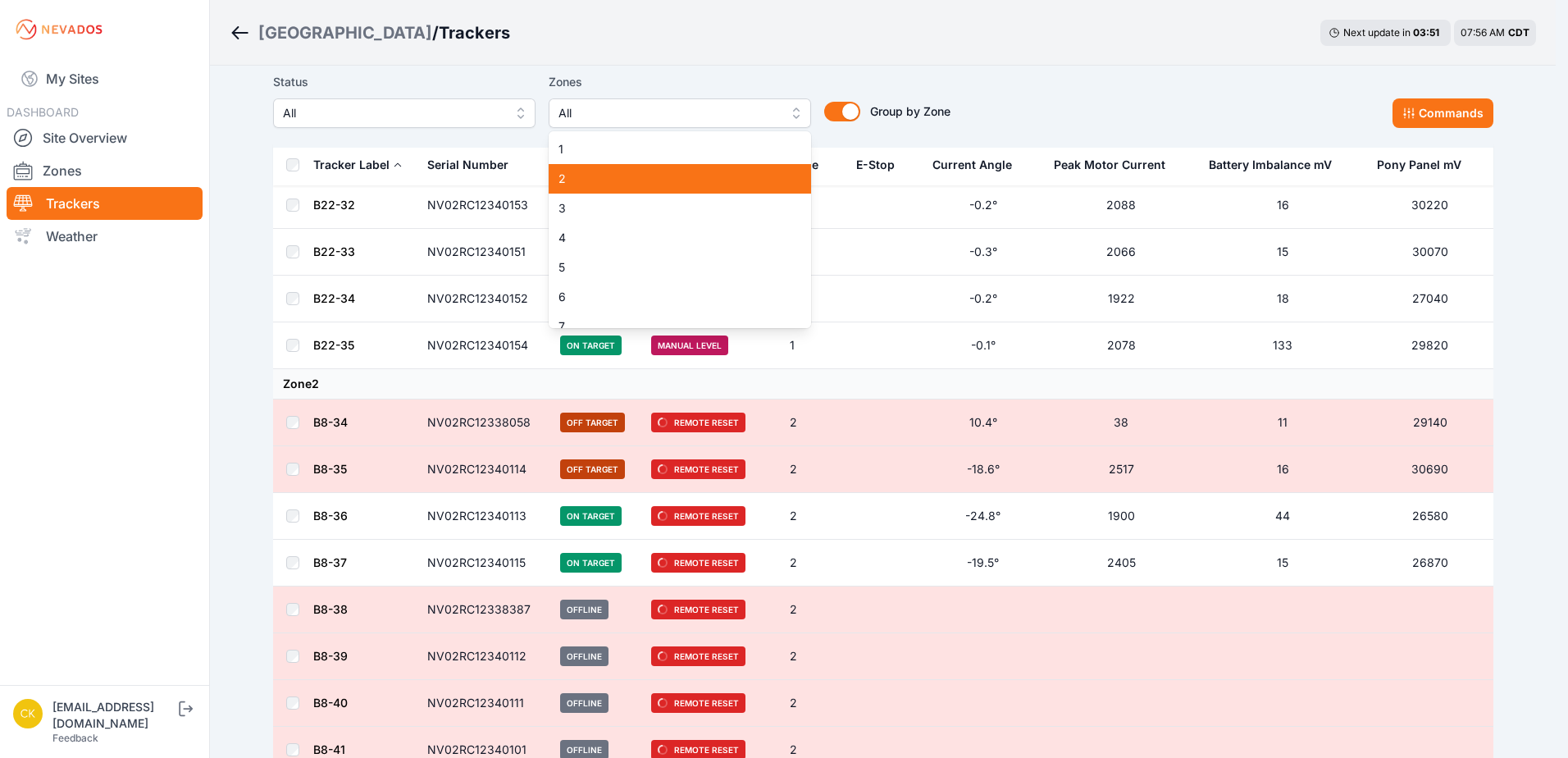
click at [600, 173] on span "2" at bounding box center [670, 178] width 223 height 16
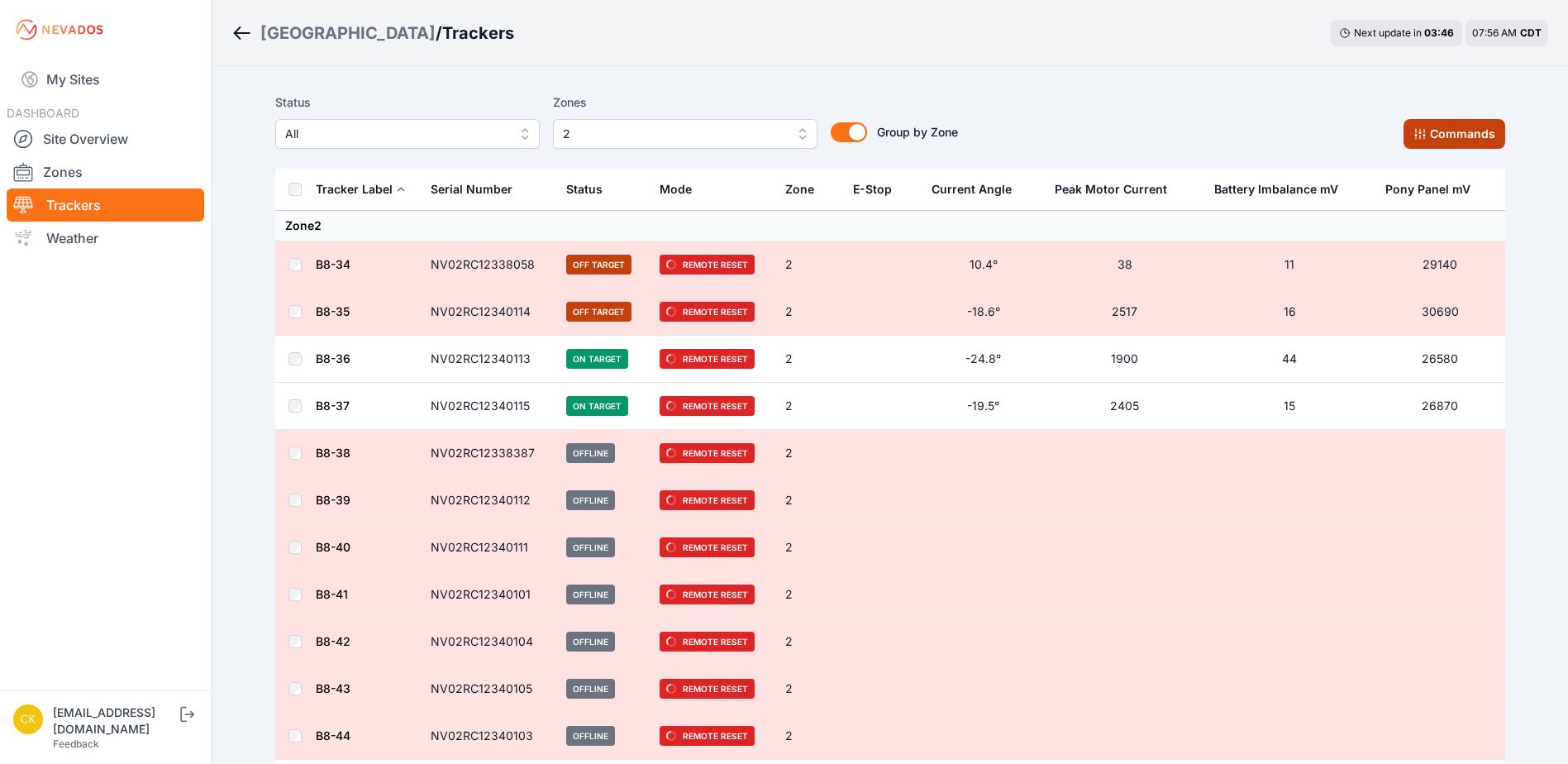
click at [1457, 129] on button "Commands" at bounding box center [1454, 133] width 102 height 30
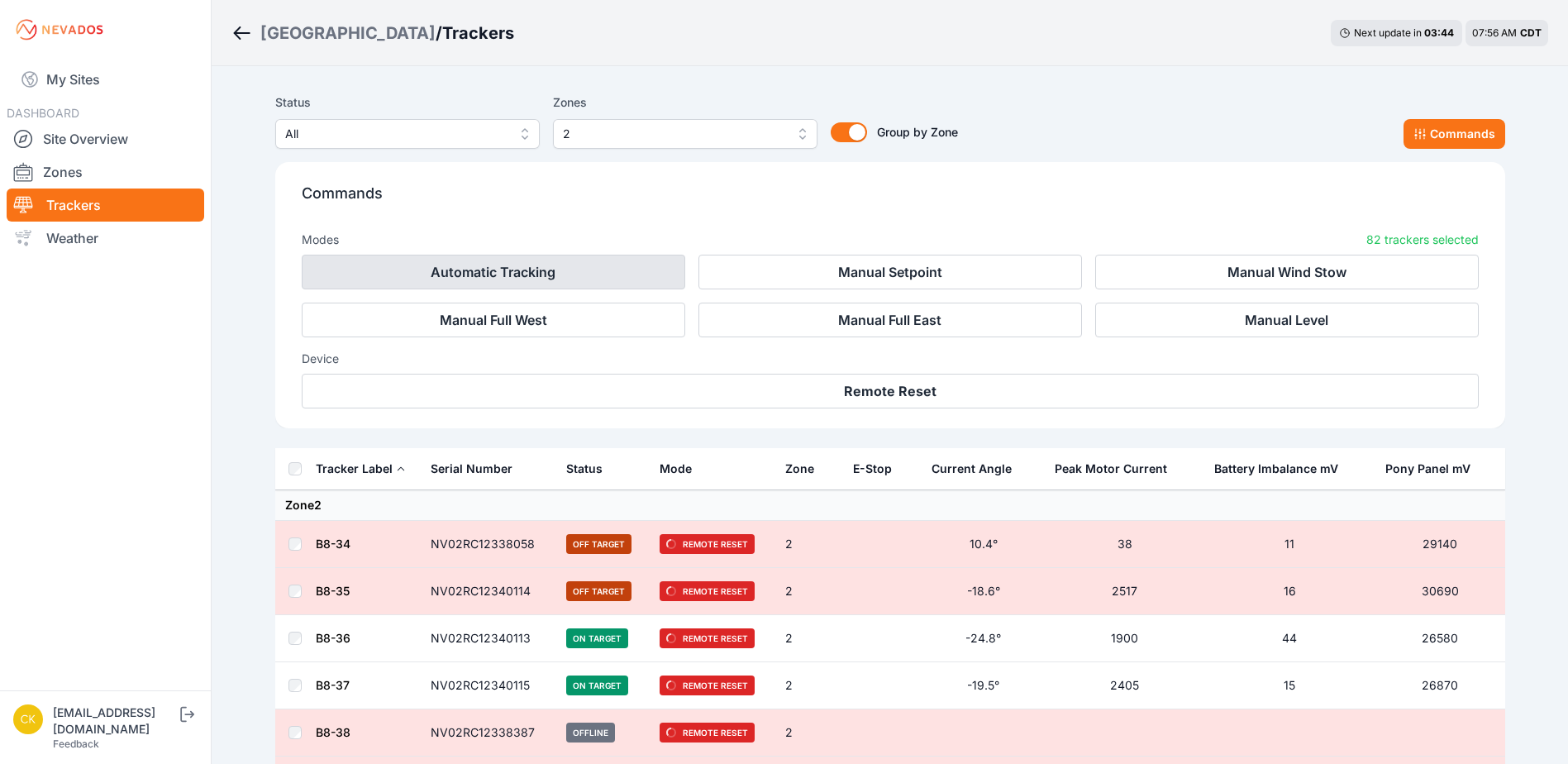
click at [448, 263] on button "Automatic Tracking" at bounding box center [493, 272] width 383 height 35
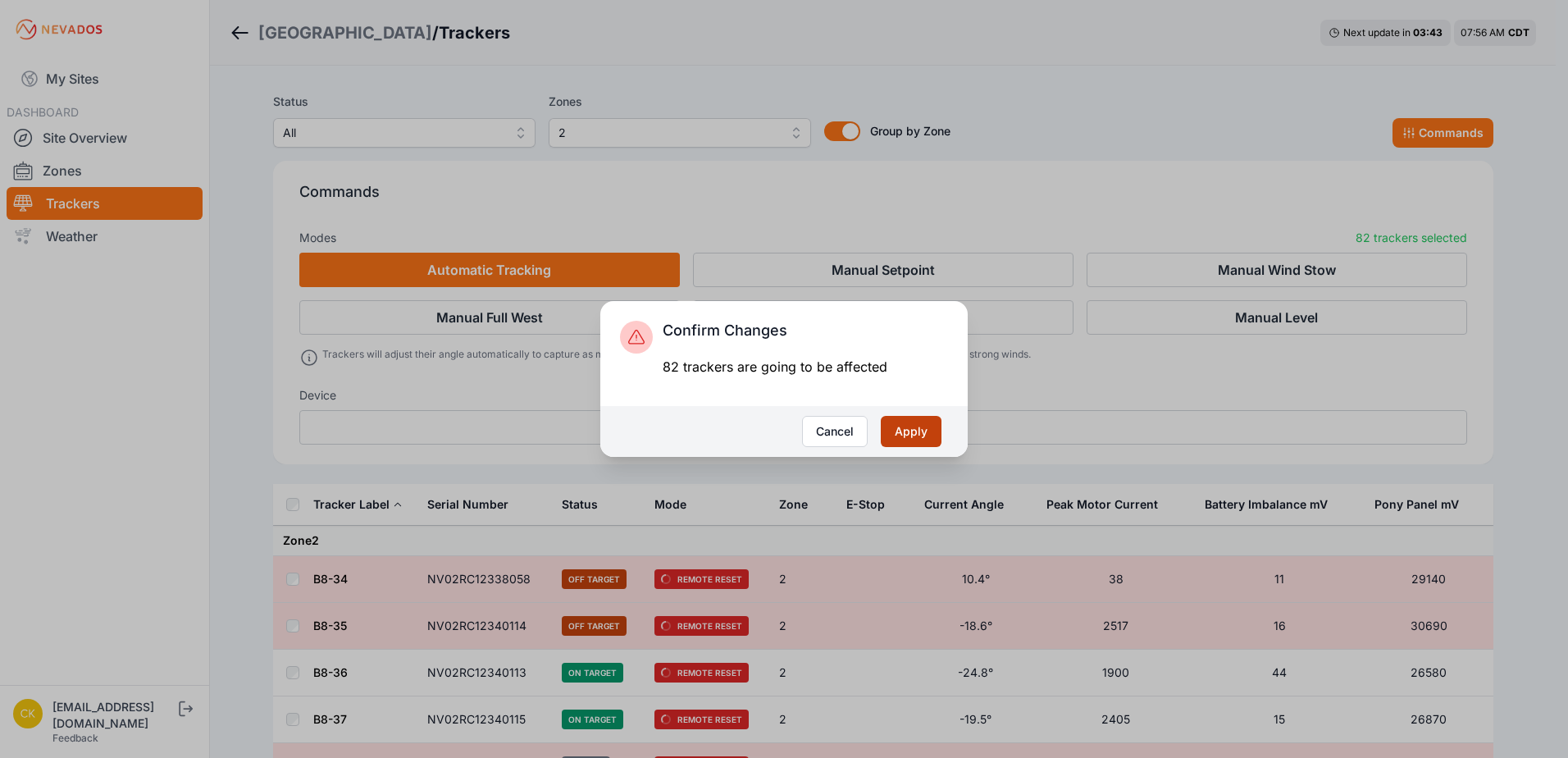
click at [926, 422] on button "Apply" at bounding box center [911, 432] width 61 height 31
